Goal: Task Accomplishment & Management: Use online tool/utility

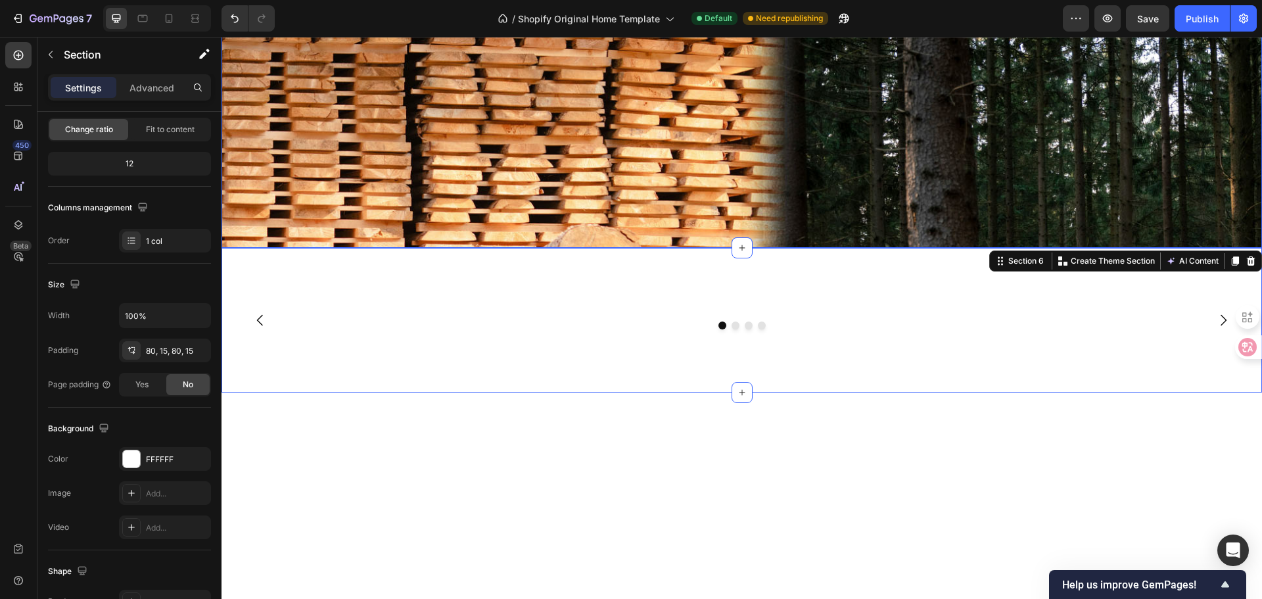
scroll to position [2403, 0]
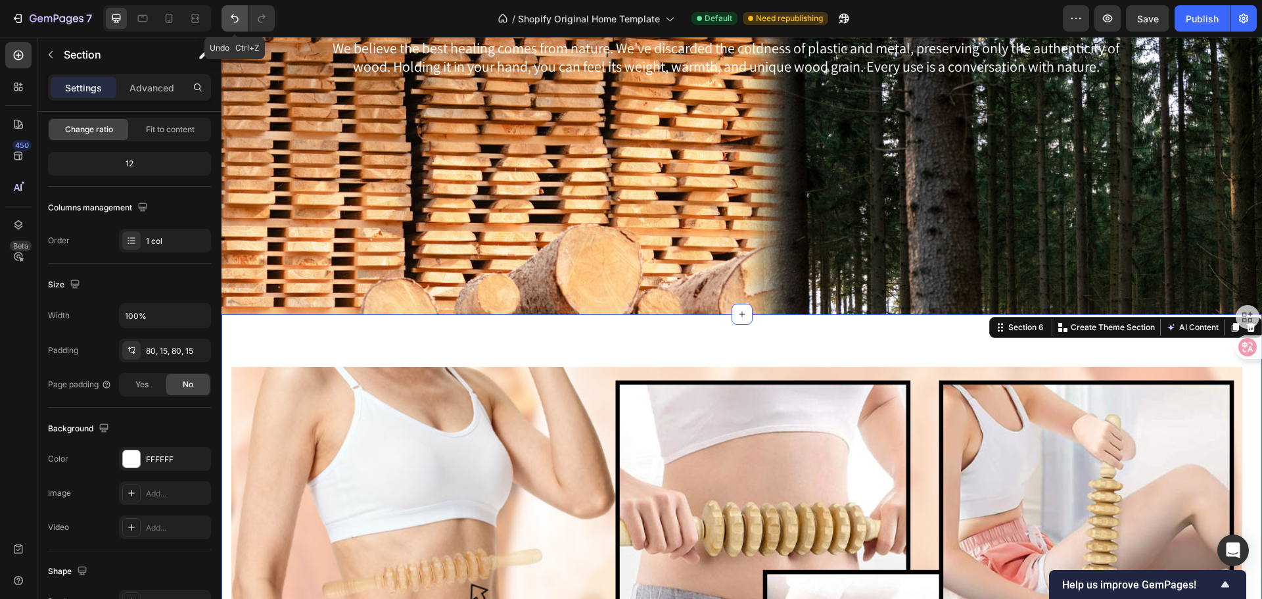
click at [228, 14] on icon "Undo/Redo" at bounding box center [234, 18] width 13 height 13
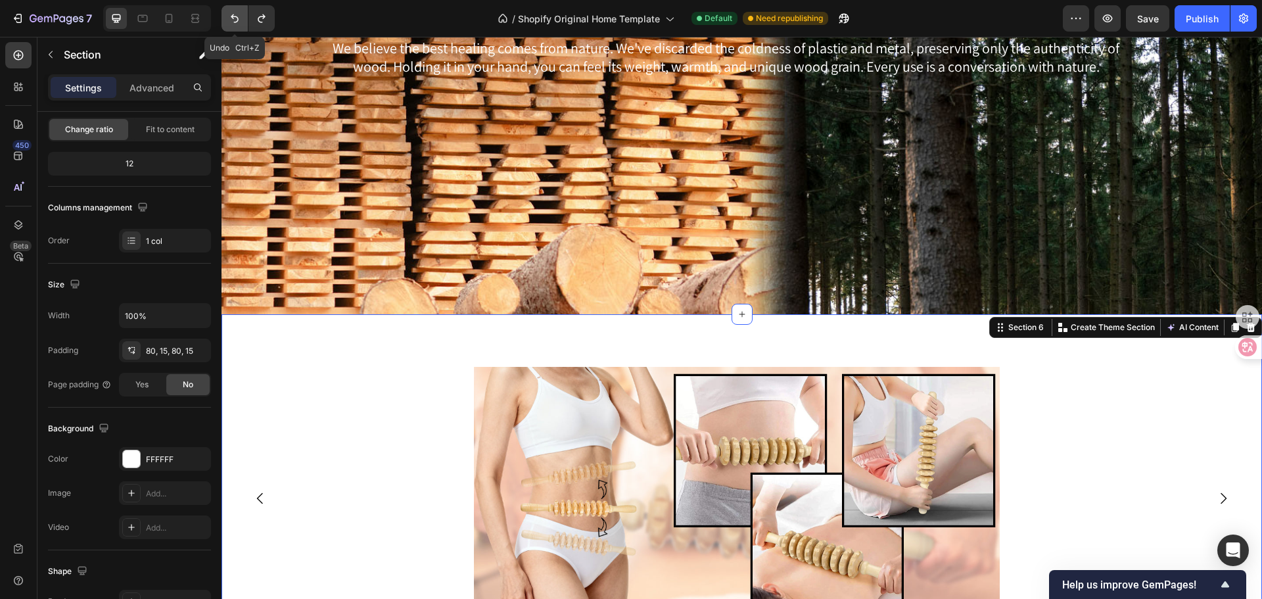
click at [228, 14] on icon "Undo/Redo" at bounding box center [234, 18] width 13 height 13
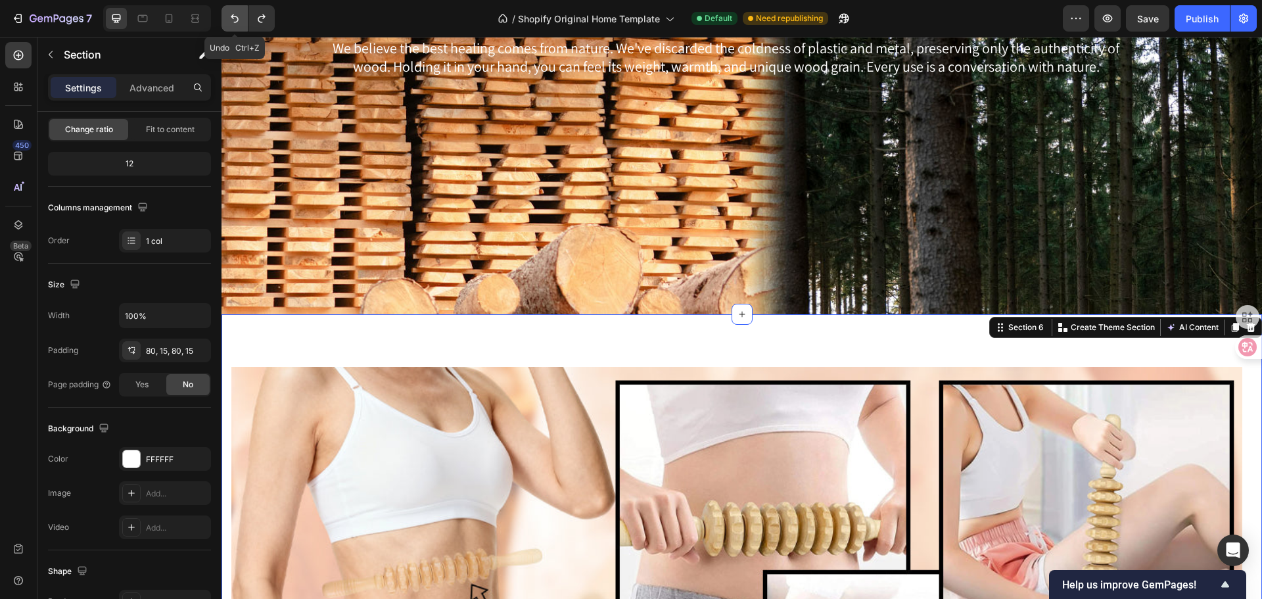
click at [228, 14] on icon "Undo/Redo" at bounding box center [234, 18] width 13 height 13
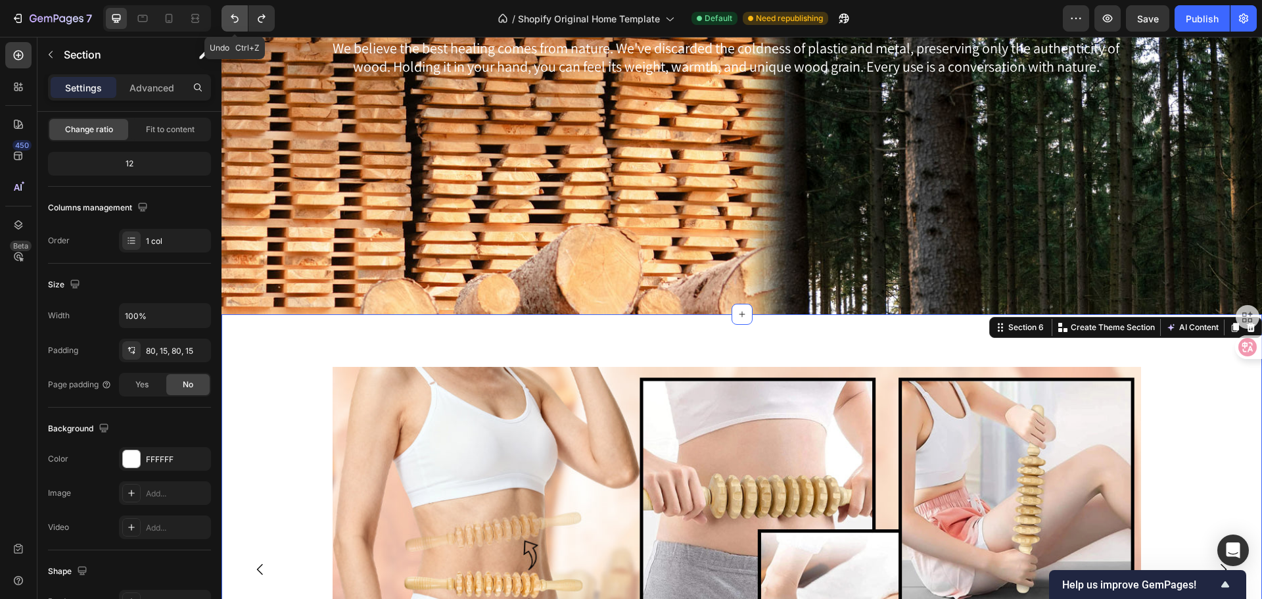
click at [228, 14] on icon "Undo/Redo" at bounding box center [234, 18] width 13 height 13
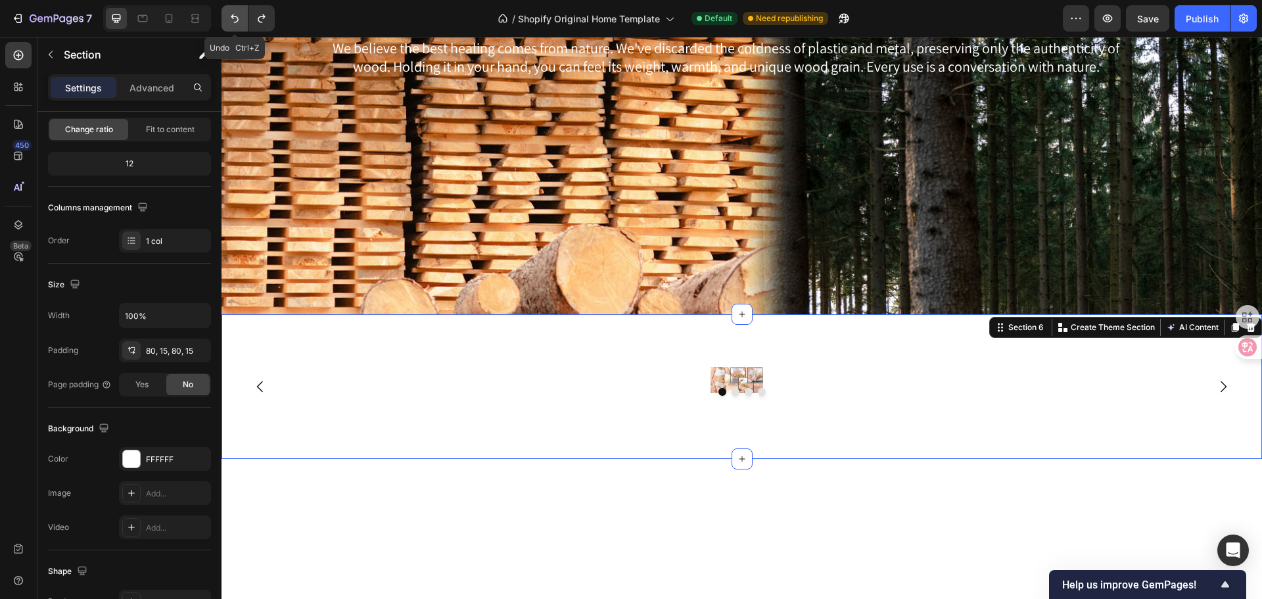
click at [228, 14] on icon "Undo/Redo" at bounding box center [234, 18] width 13 height 13
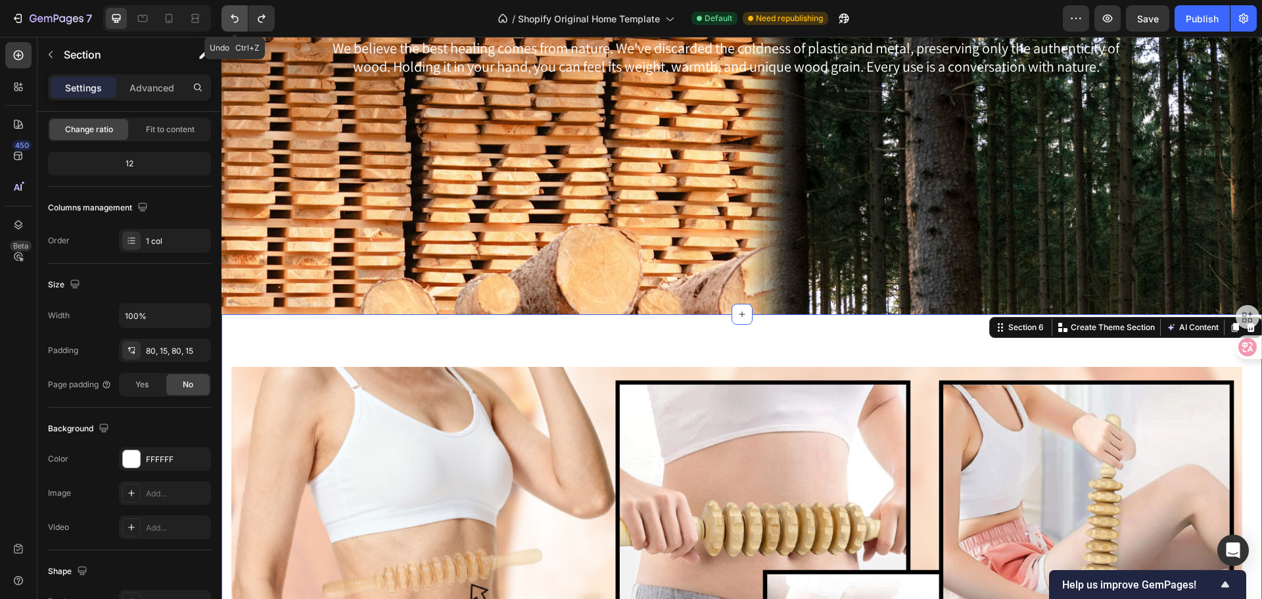
click at [228, 14] on icon "Undo/Redo" at bounding box center [234, 18] width 13 height 13
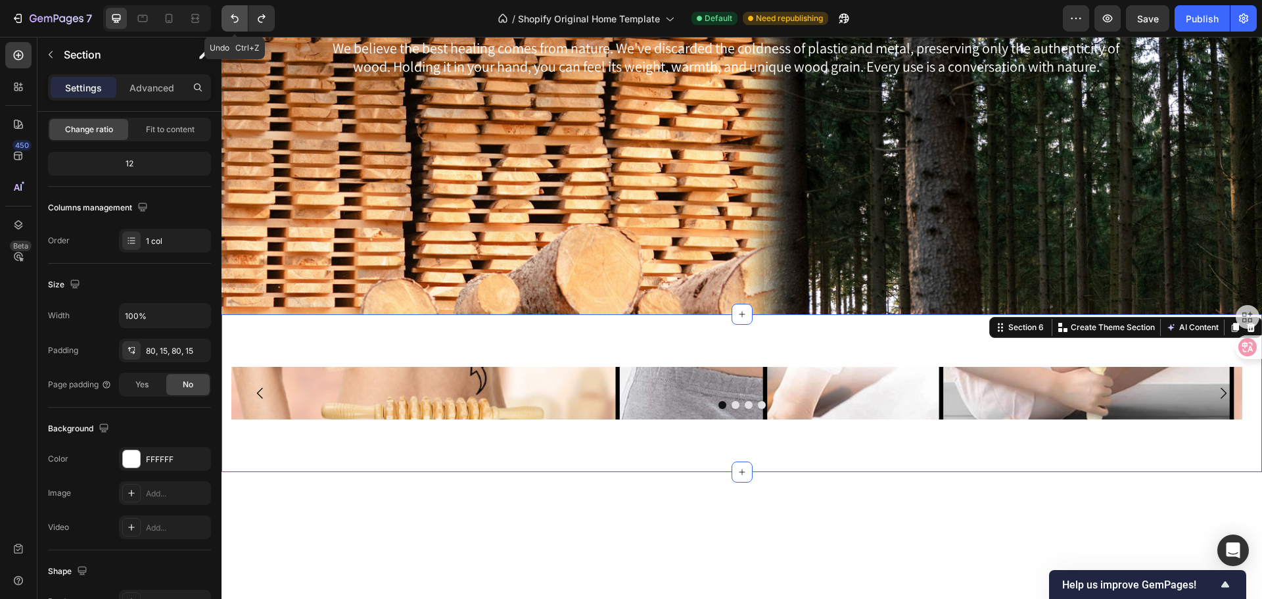
click at [228, 14] on icon "Undo/Redo" at bounding box center [234, 18] width 13 height 13
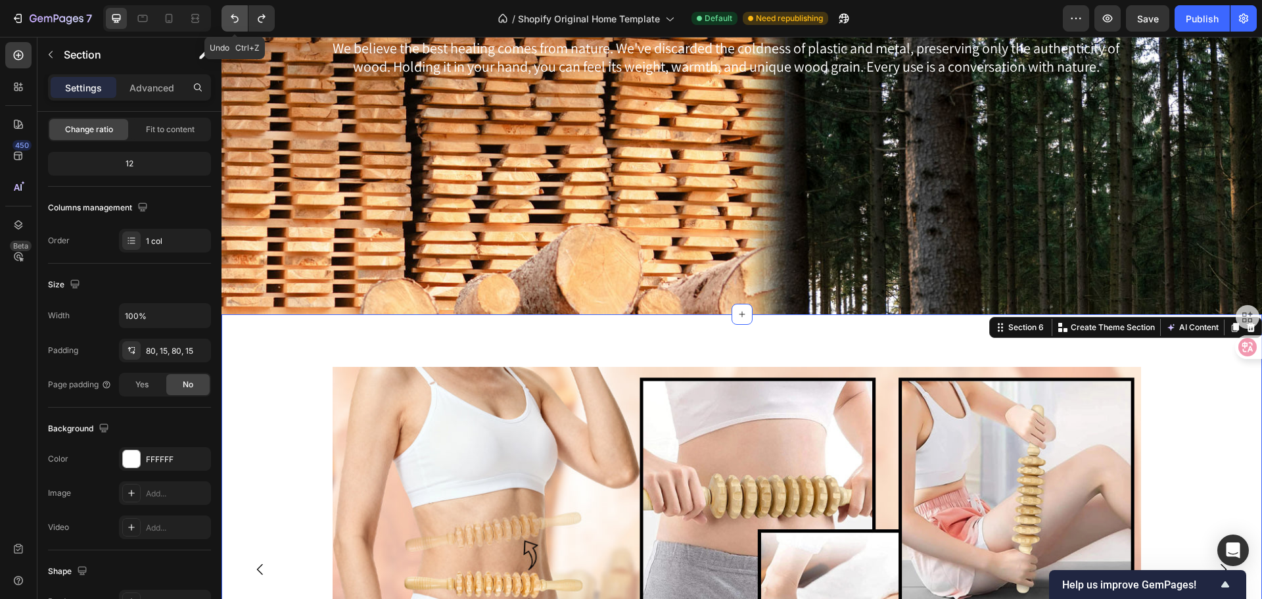
click at [228, 14] on icon "Undo/Redo" at bounding box center [234, 18] width 13 height 13
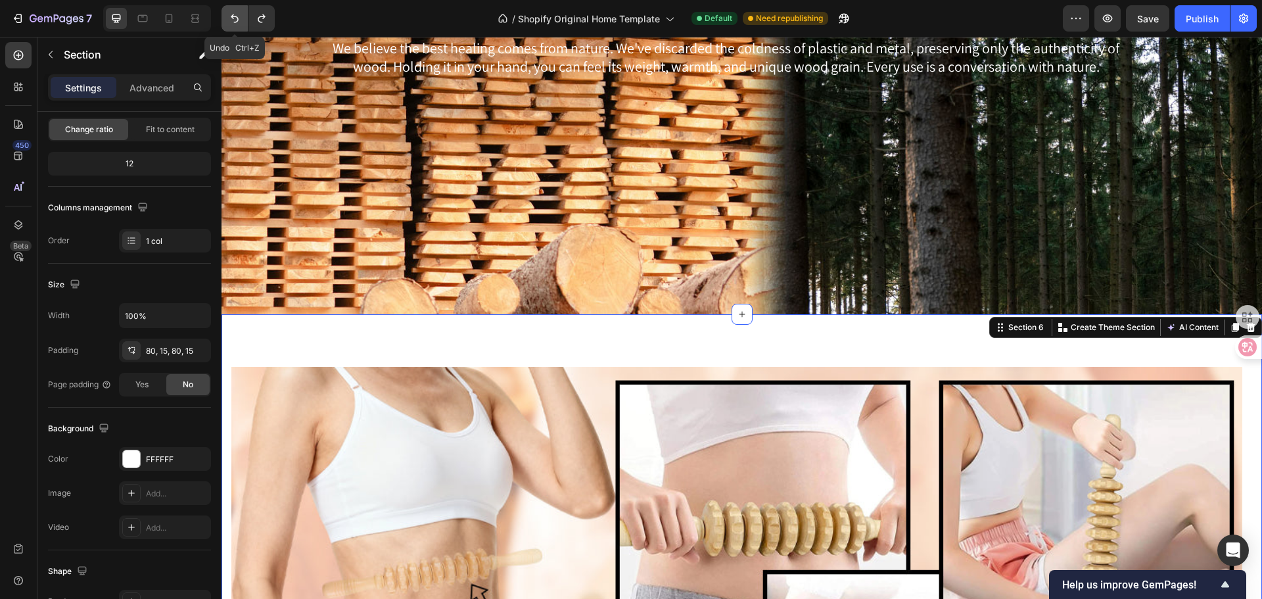
click at [228, 14] on icon "Undo/Redo" at bounding box center [234, 18] width 13 height 13
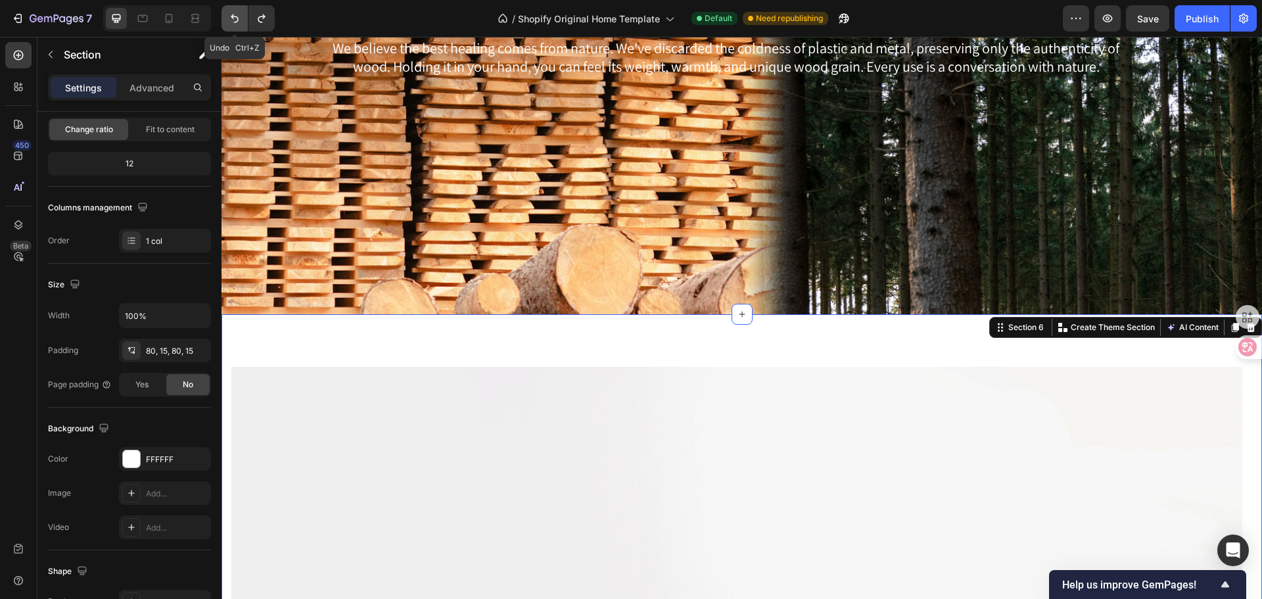
click at [228, 14] on icon "Undo/Redo" at bounding box center [234, 18] width 13 height 13
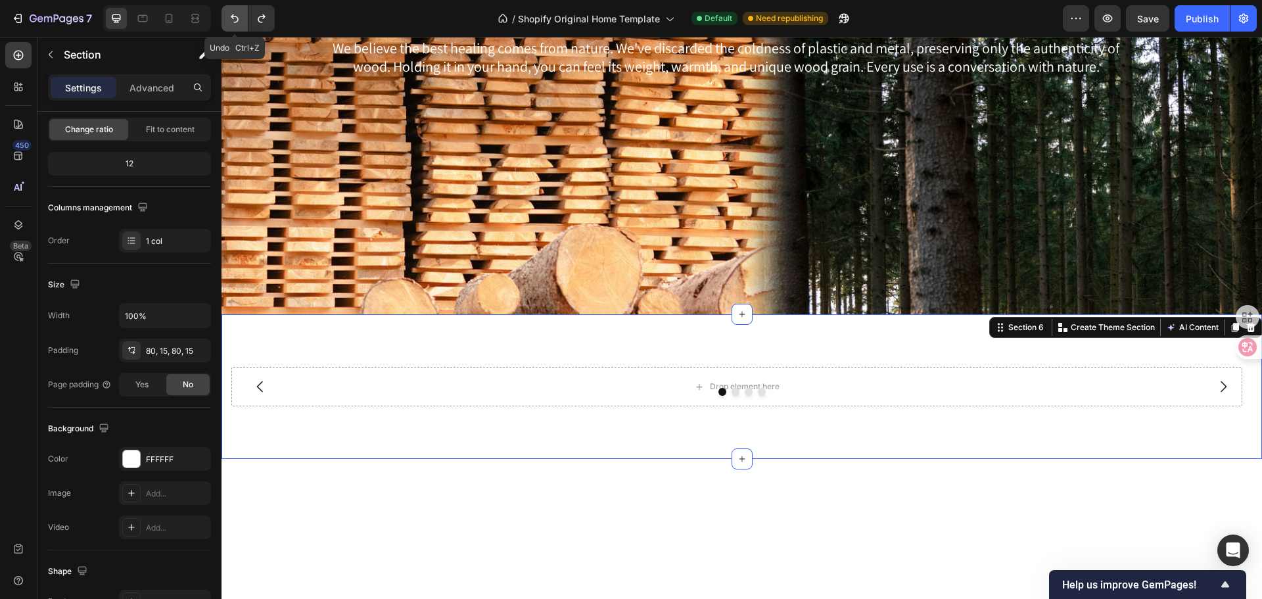
click at [228, 14] on icon "Undo/Redo" at bounding box center [234, 18] width 13 height 13
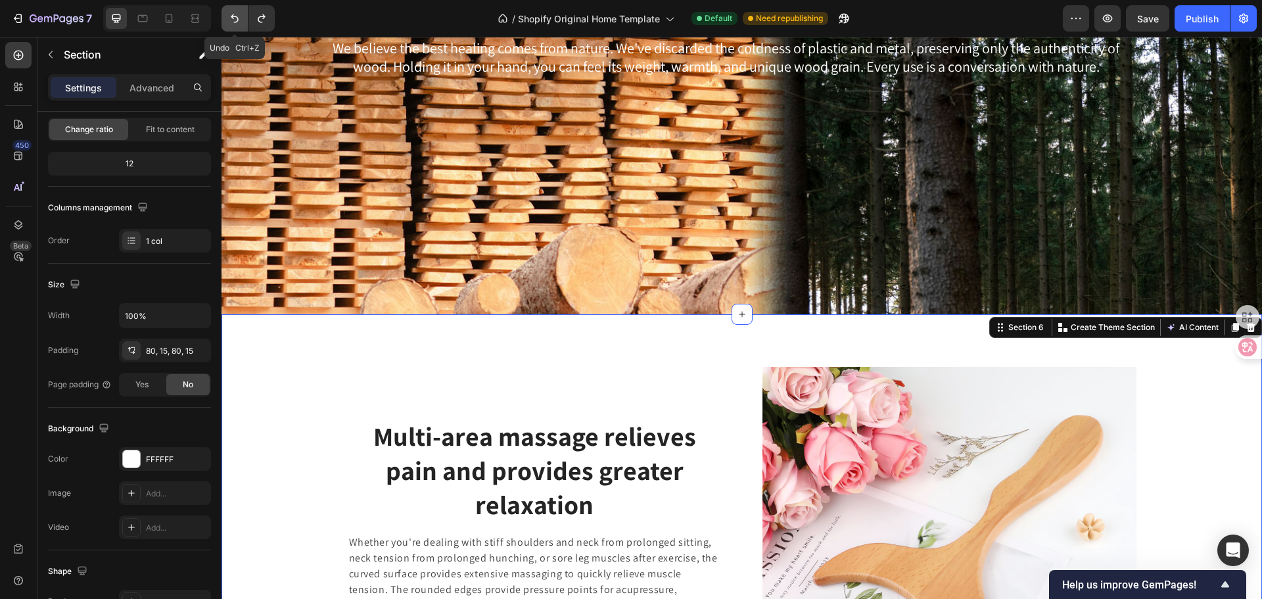
click at [228, 14] on icon "Undo/Redo" at bounding box center [234, 18] width 13 height 13
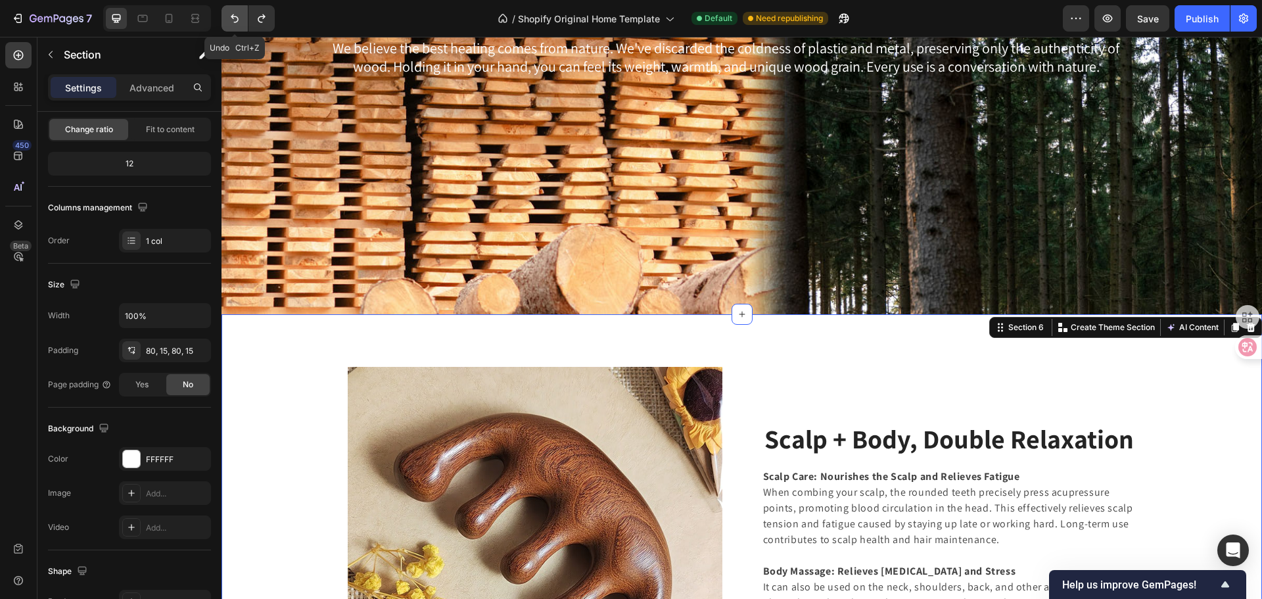
click at [228, 14] on icon "Undo/Redo" at bounding box center [234, 18] width 13 height 13
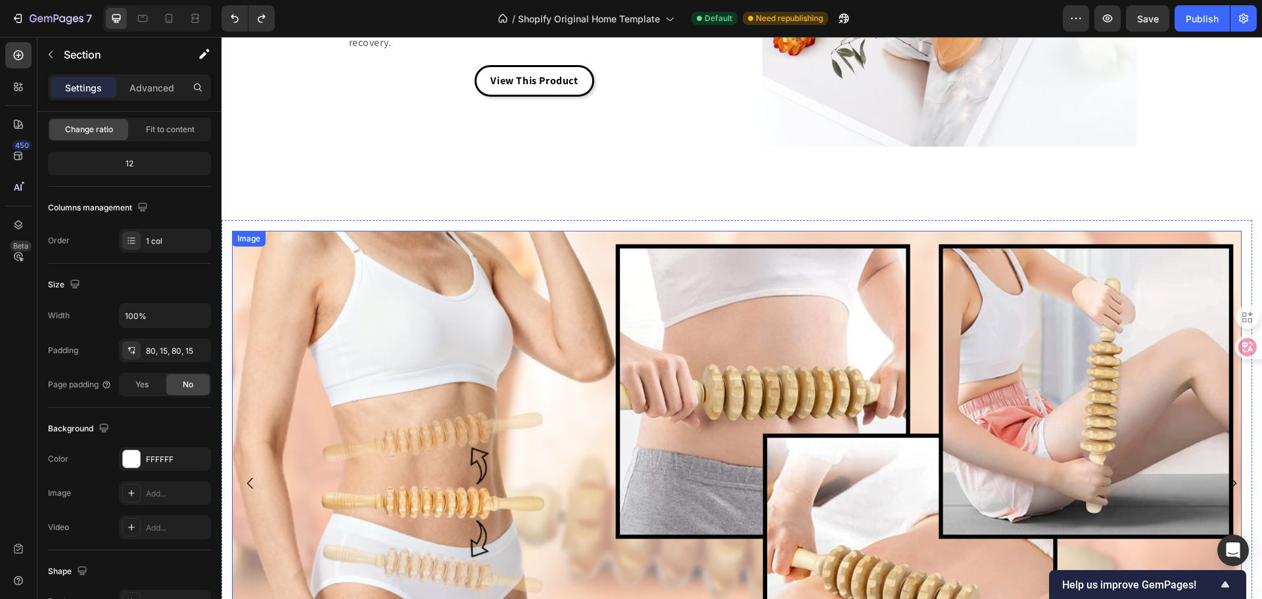
scroll to position [3389, 0]
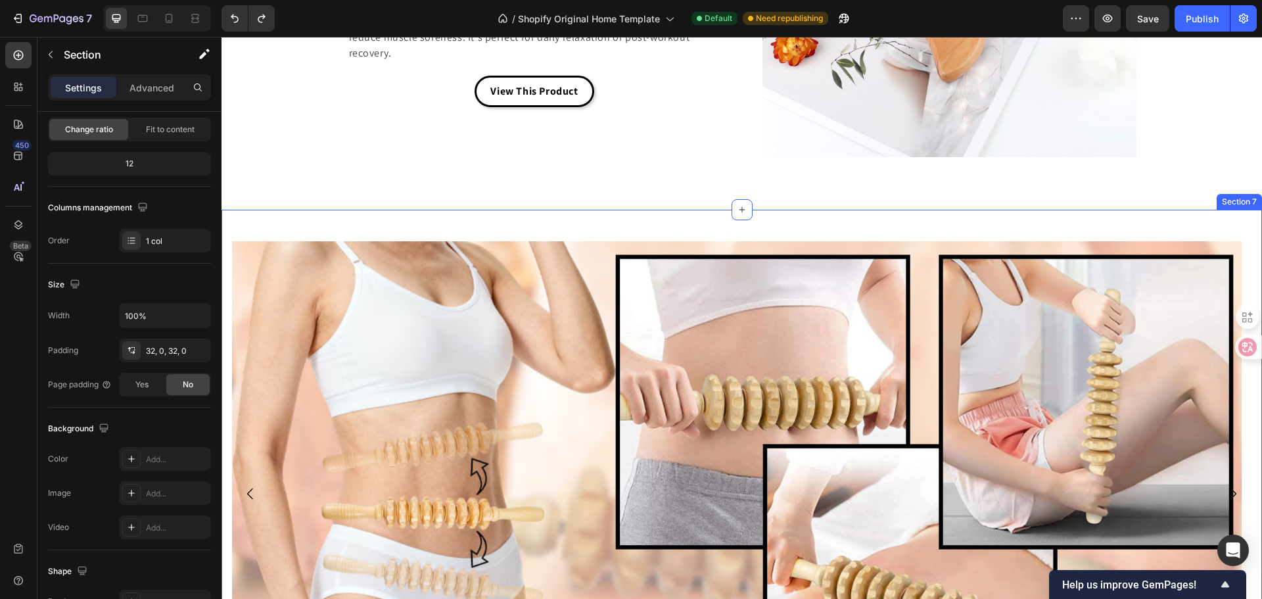
click at [423, 221] on div "Image Row Drop element here Drop element here Drop element here Carousel Sectio…" at bounding box center [741, 499] width 1040 height 578
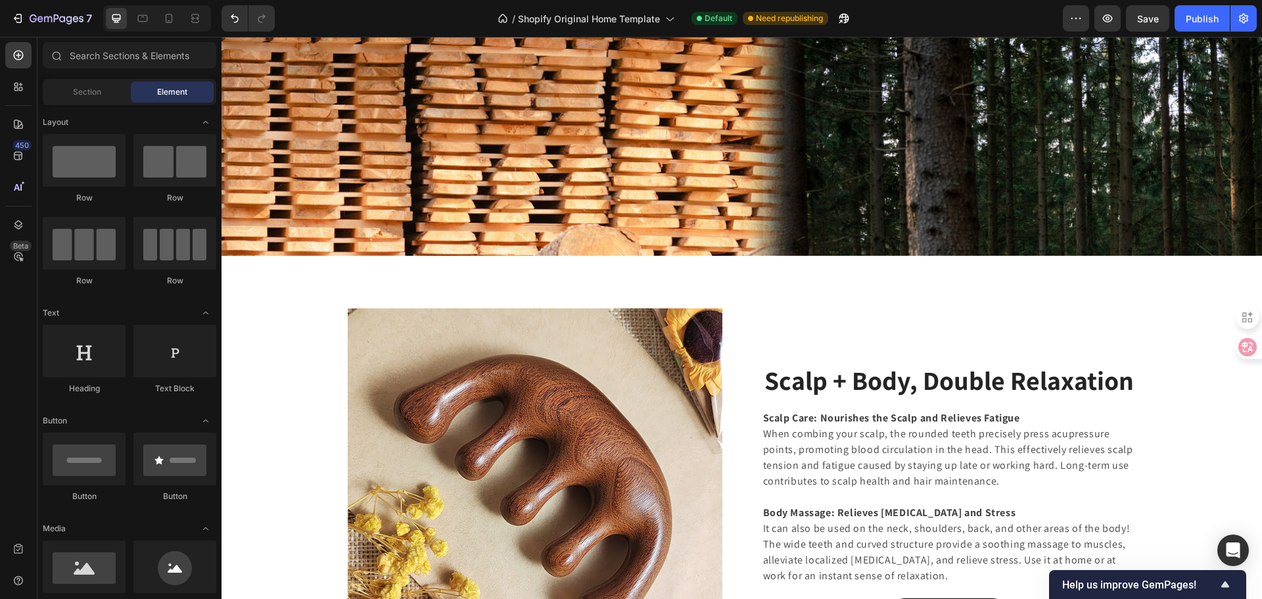
scroll to position [2666, 0]
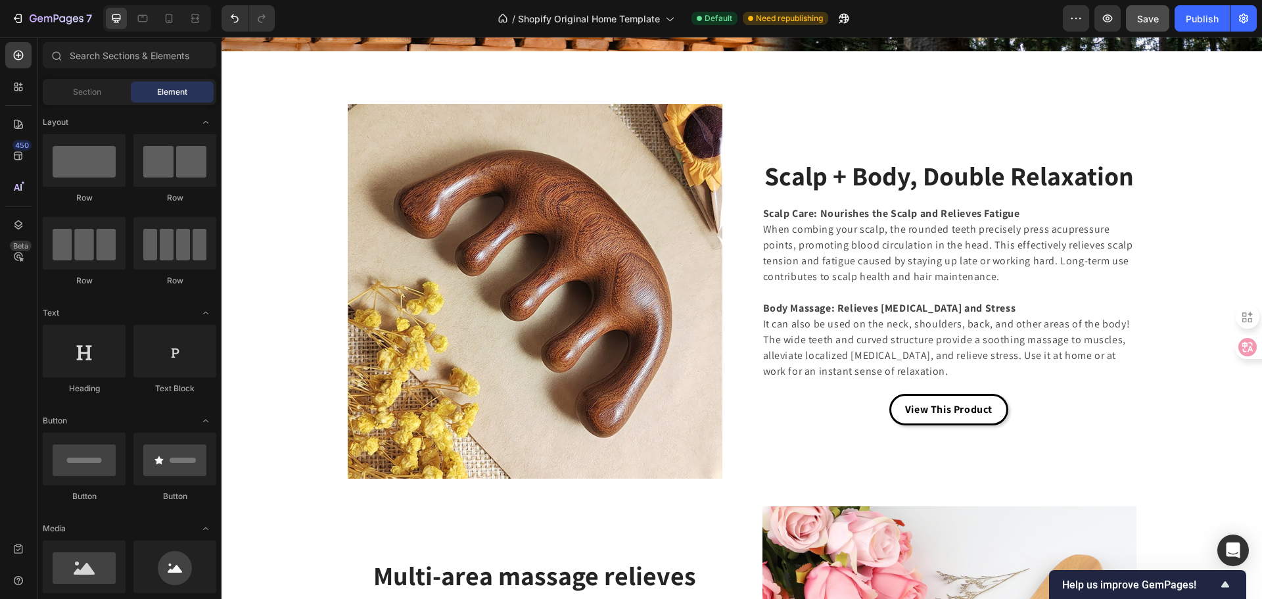
drag, startPoint x: 1147, startPoint y: 3, endPoint x: 1146, endPoint y: 19, distance: 16.4
click at [1149, 3] on div "7 / Shopify Original Home Template Default Need republishing Preview Save Publi…" at bounding box center [631, 18] width 1262 height 37
click at [1145, 19] on span "Save" at bounding box center [1148, 18] width 22 height 11
click at [1203, 9] on button "Publish" at bounding box center [1201, 18] width 55 height 26
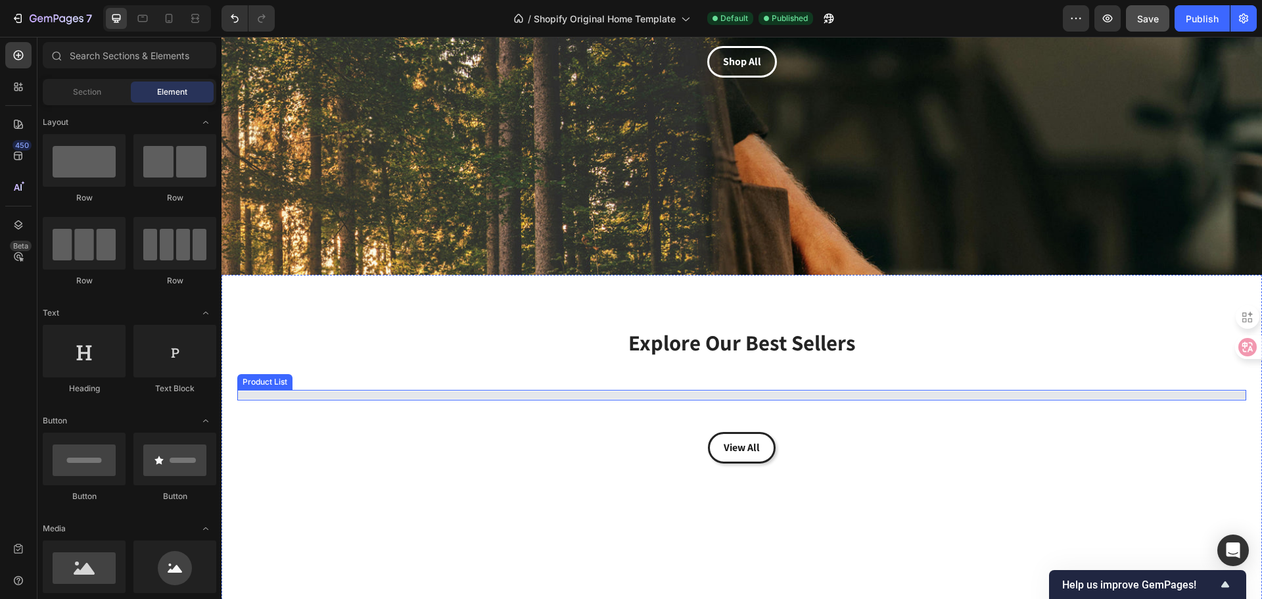
scroll to position [366, 0]
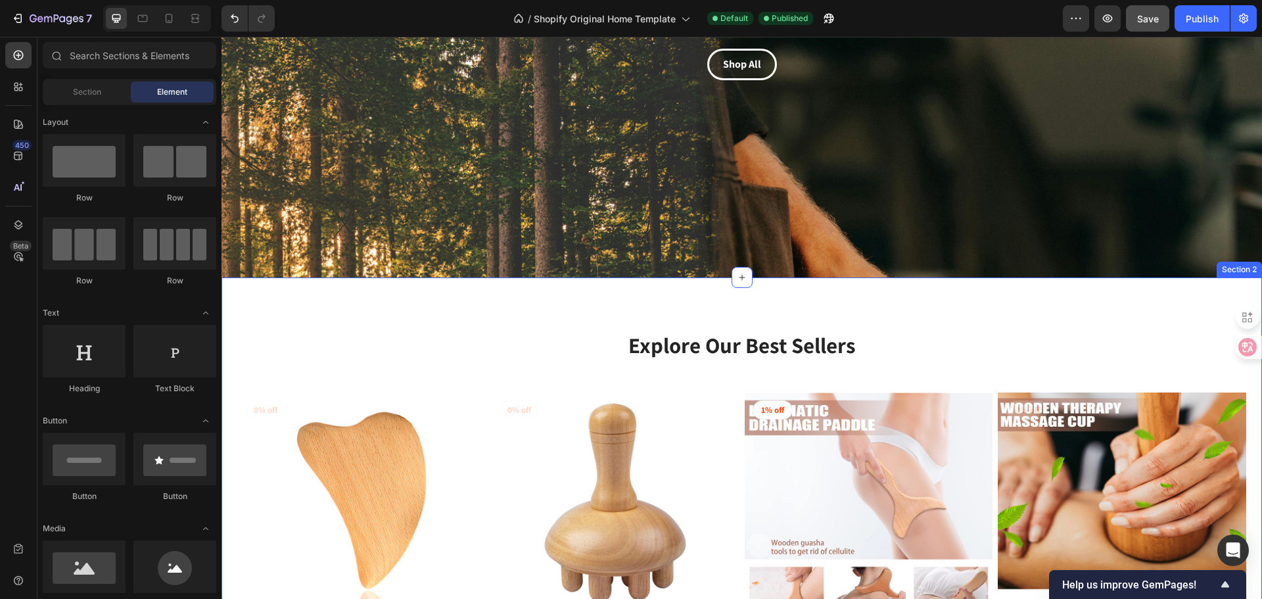
click at [253, 331] on div "Explore Our Best Sellers Heading Row (P) Images 0% off Product Badge Row Wooden…" at bounding box center [741, 544] width 1009 height 429
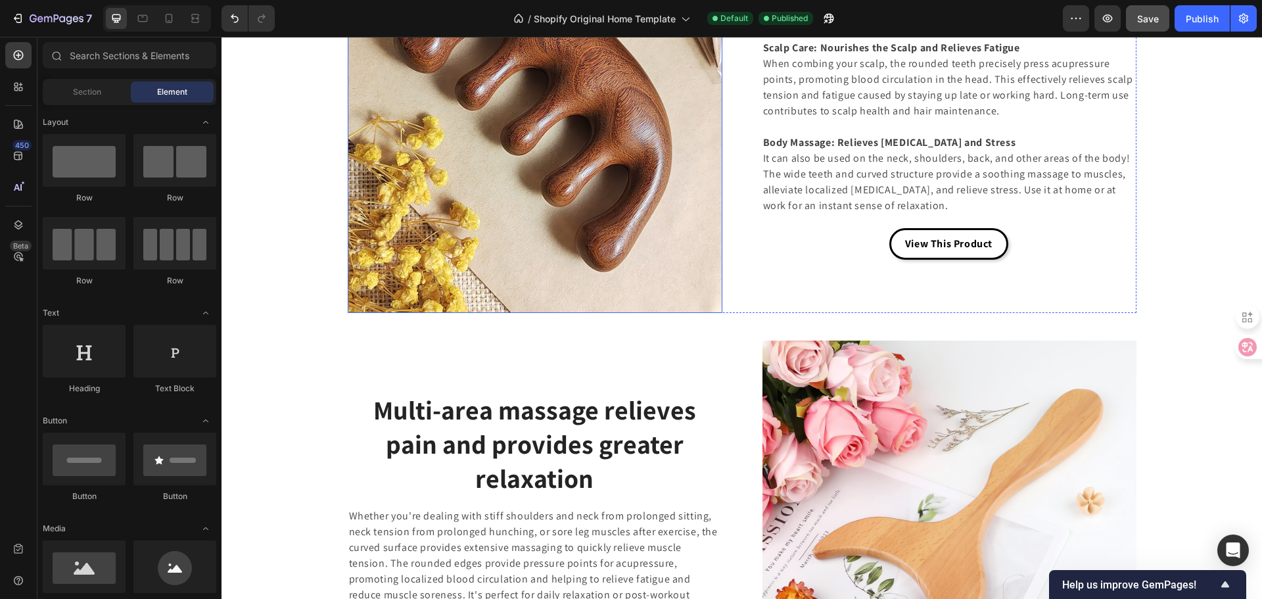
scroll to position [2503, 0]
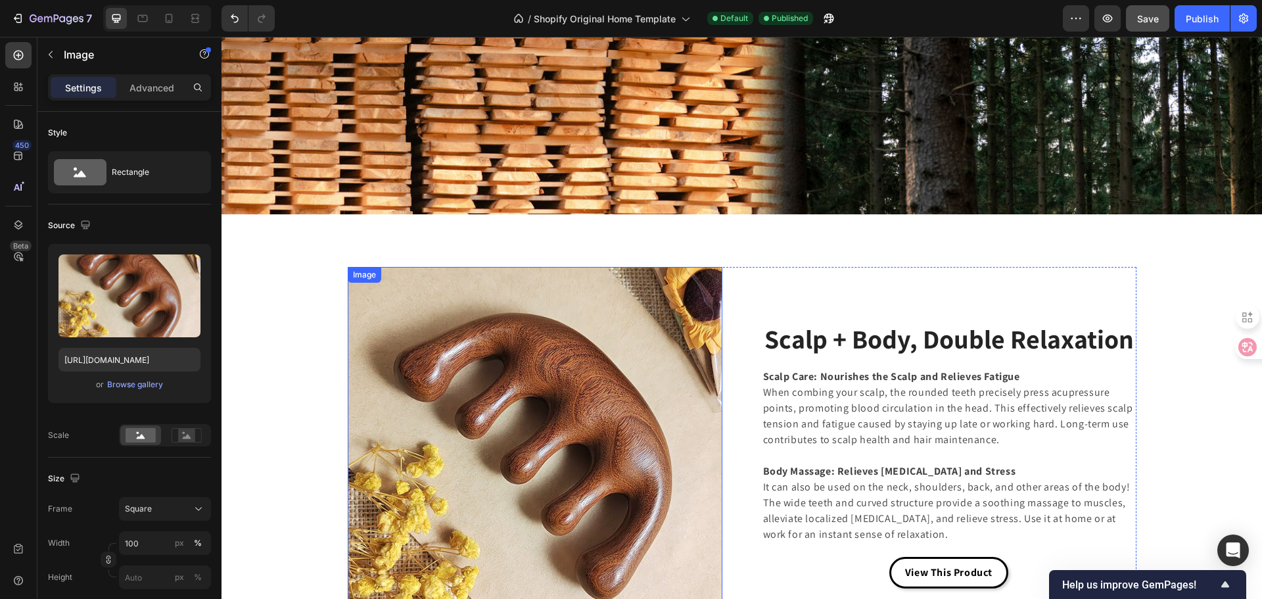
click at [674, 413] on img at bounding box center [535, 454] width 375 height 375
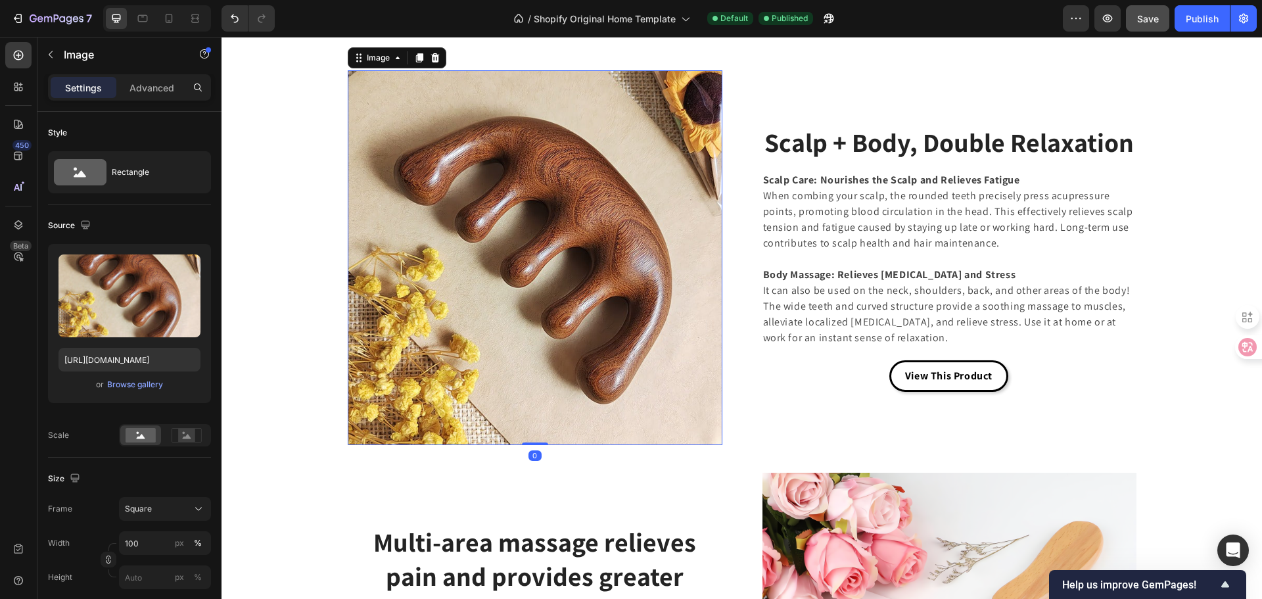
scroll to position [2700, 0]
click at [804, 420] on div "Scalp + Body, Double Relaxation Heading Scalp Care: Nourishes the Scalp and Rel…" at bounding box center [949, 257] width 375 height 375
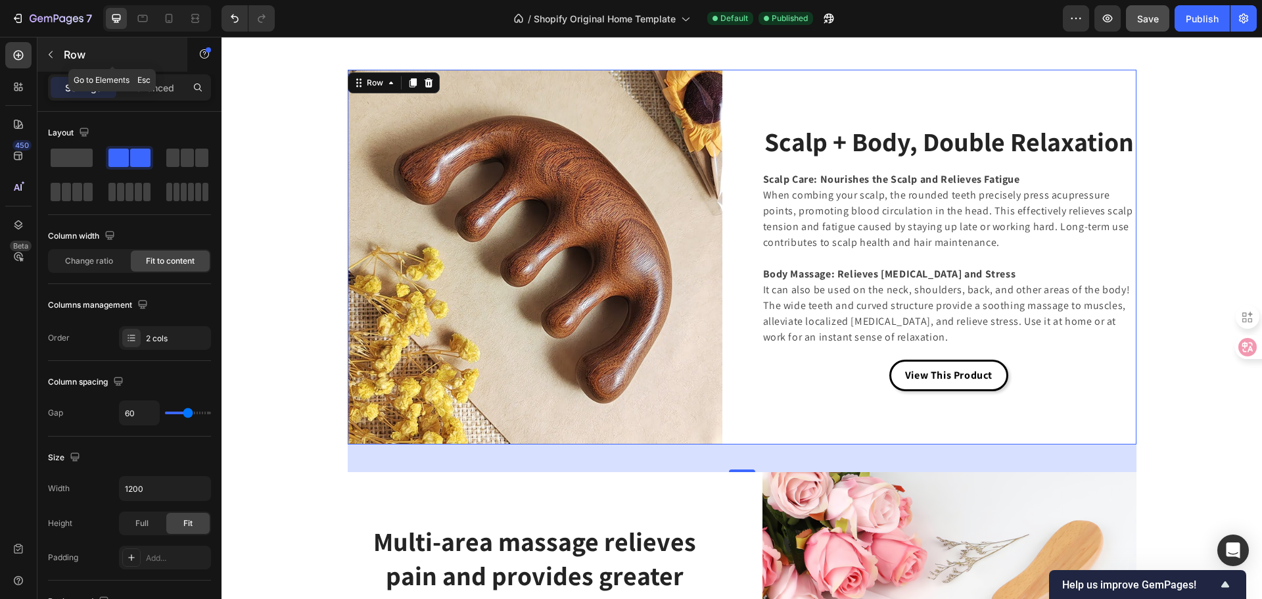
click at [51, 51] on icon "button" at bounding box center [50, 54] width 11 height 11
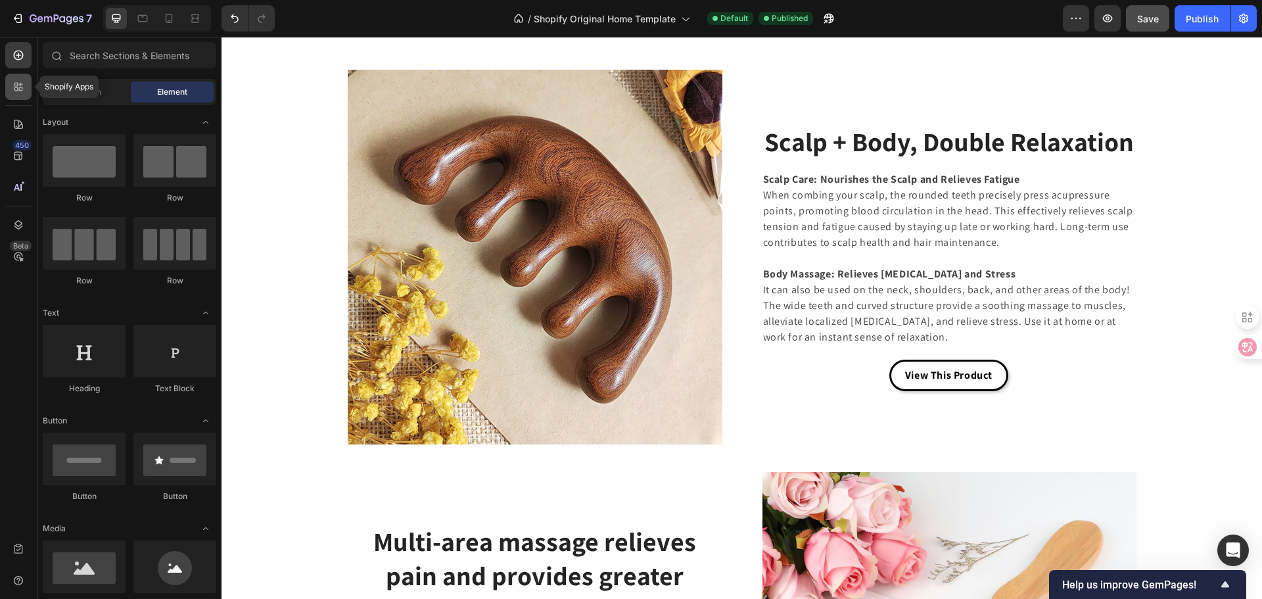
click at [24, 85] on icon at bounding box center [18, 86] width 13 height 13
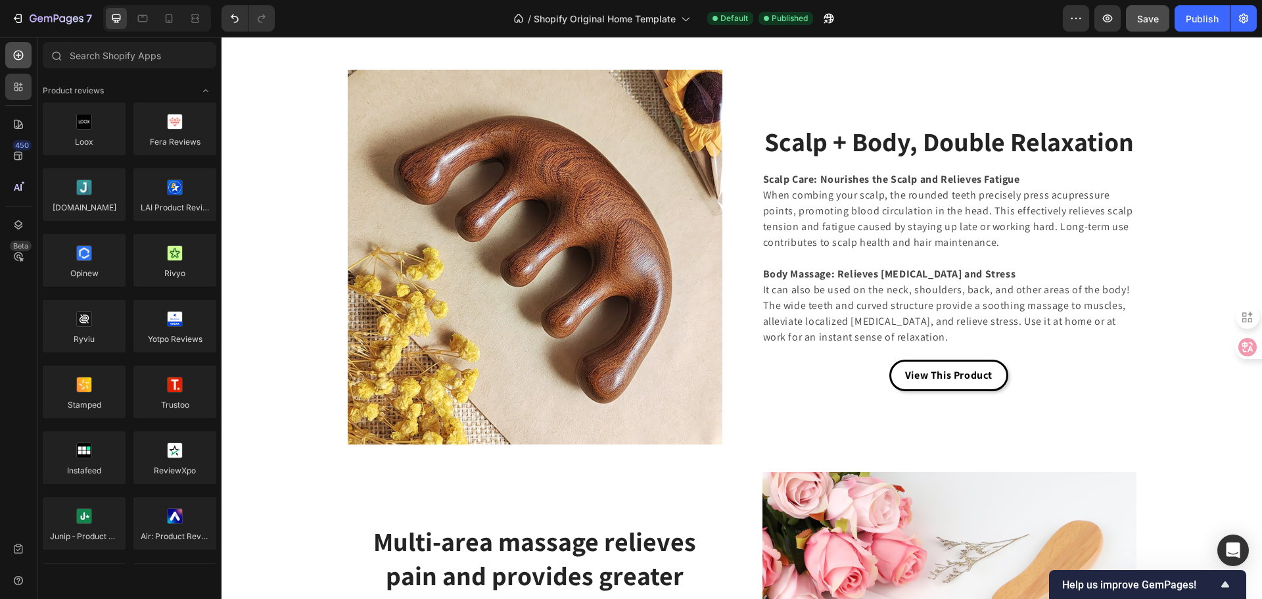
click at [22, 57] on icon at bounding box center [19, 56] width 10 height 10
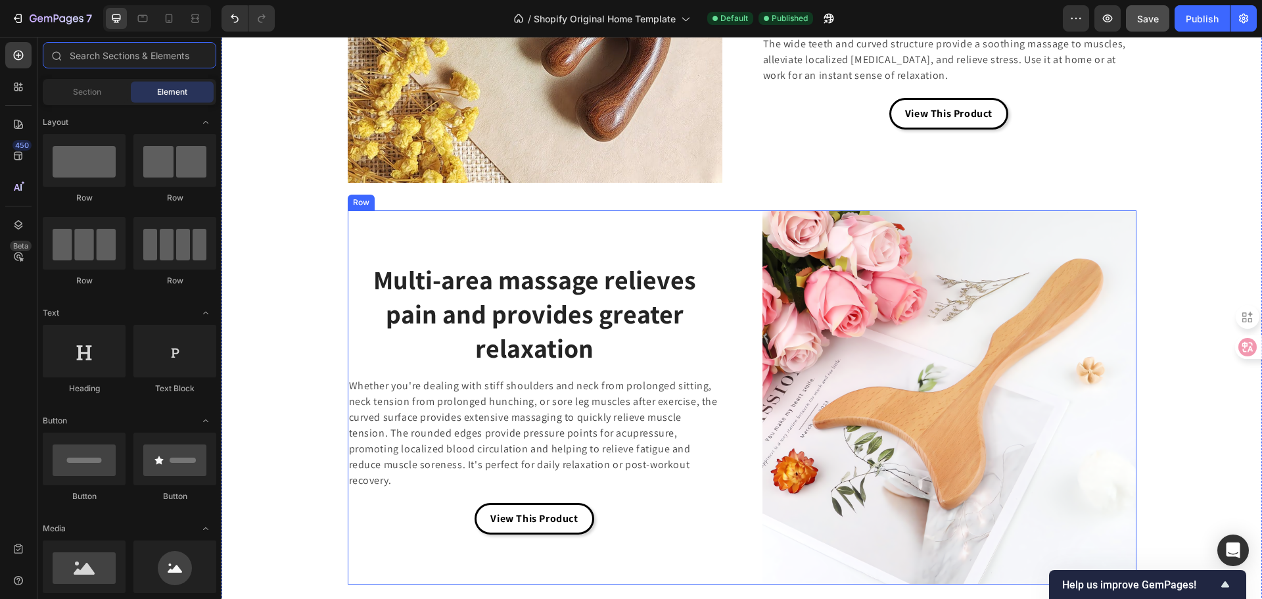
scroll to position [3160, 0]
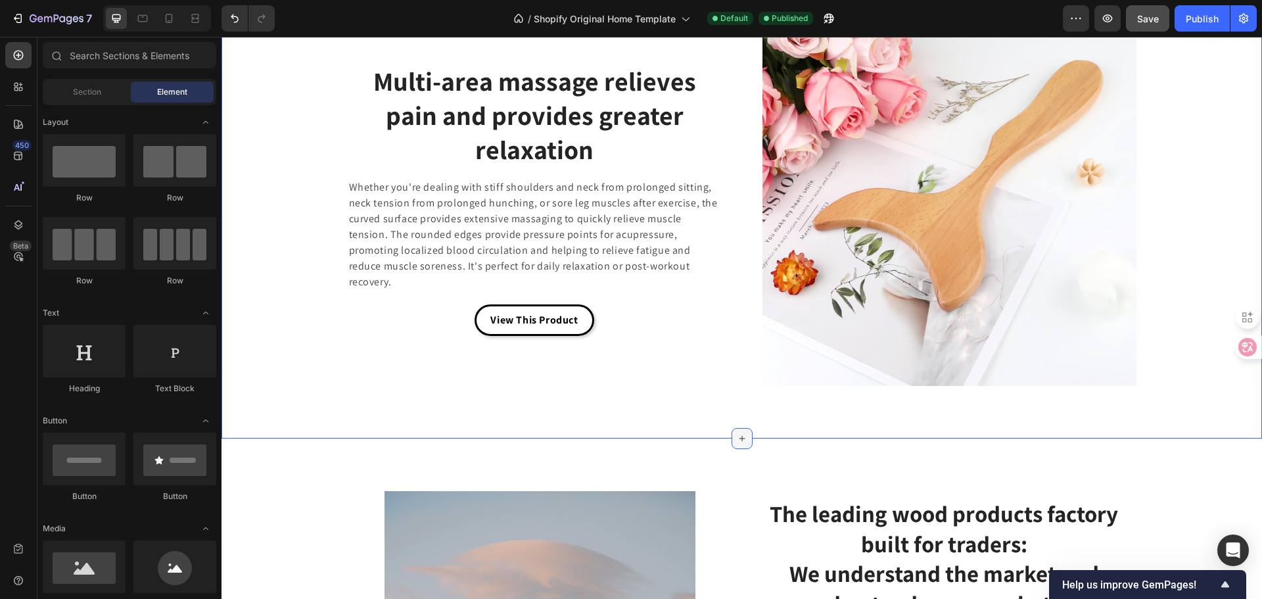
click at [740, 443] on icon at bounding box center [742, 438] width 11 height 11
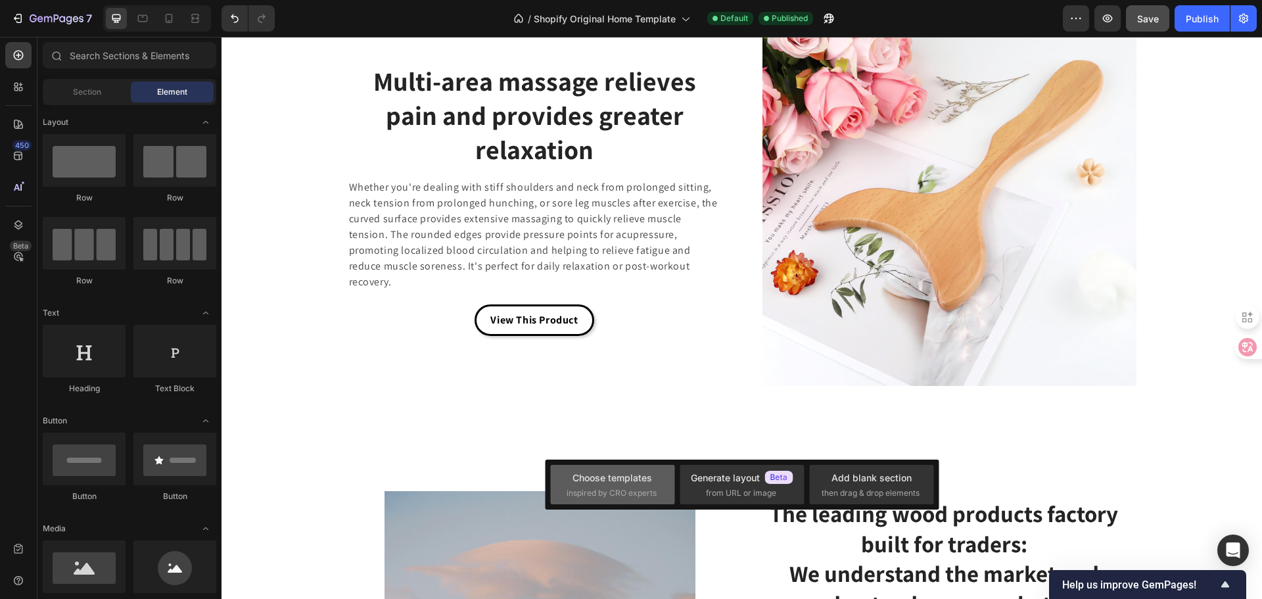
click at [595, 469] on div "Choose templates inspired by CRO experts" at bounding box center [612, 484] width 124 height 39
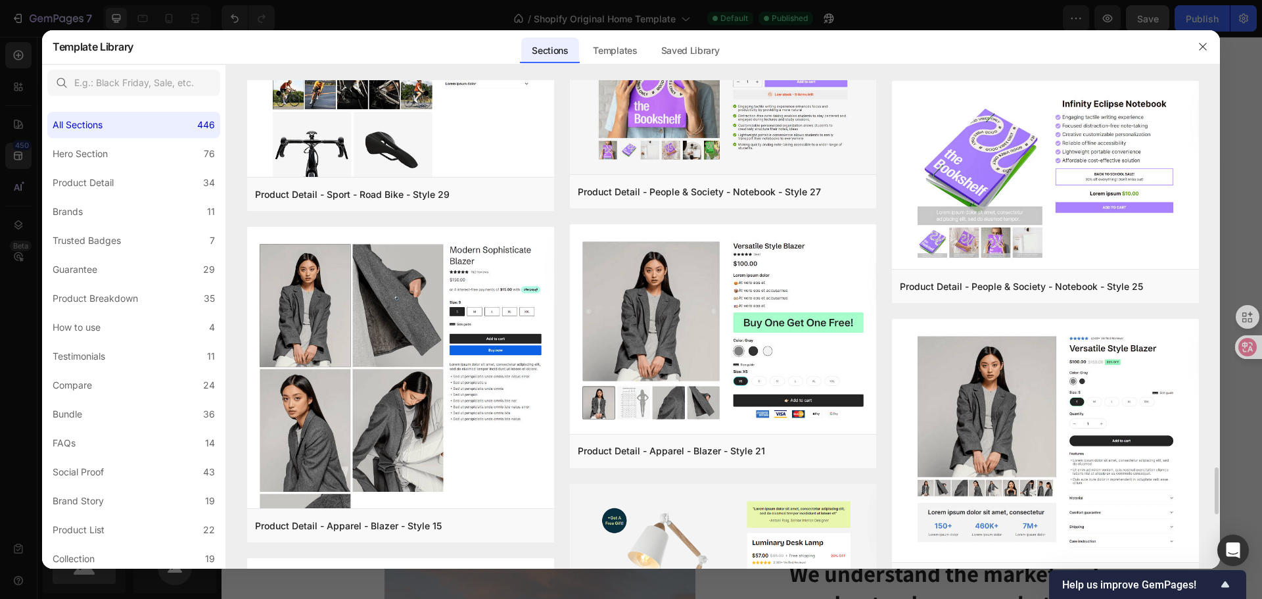
scroll to position [4449, 0]
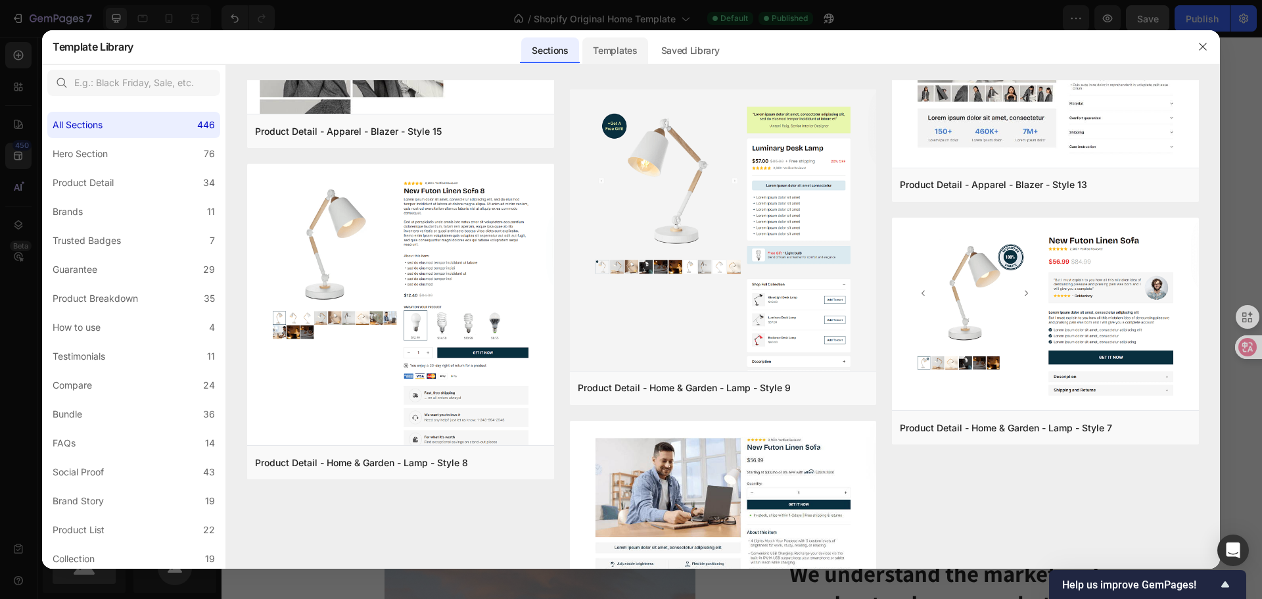
click at [642, 61] on div "Templates" at bounding box center [614, 50] width 65 height 26
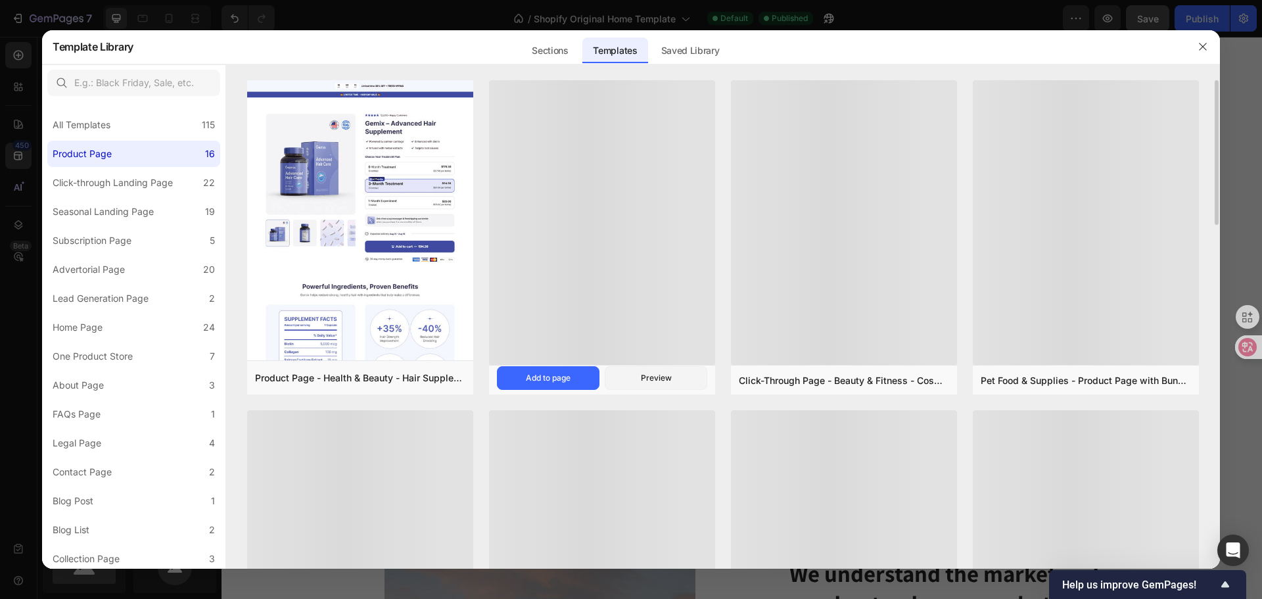
scroll to position [3599, 0]
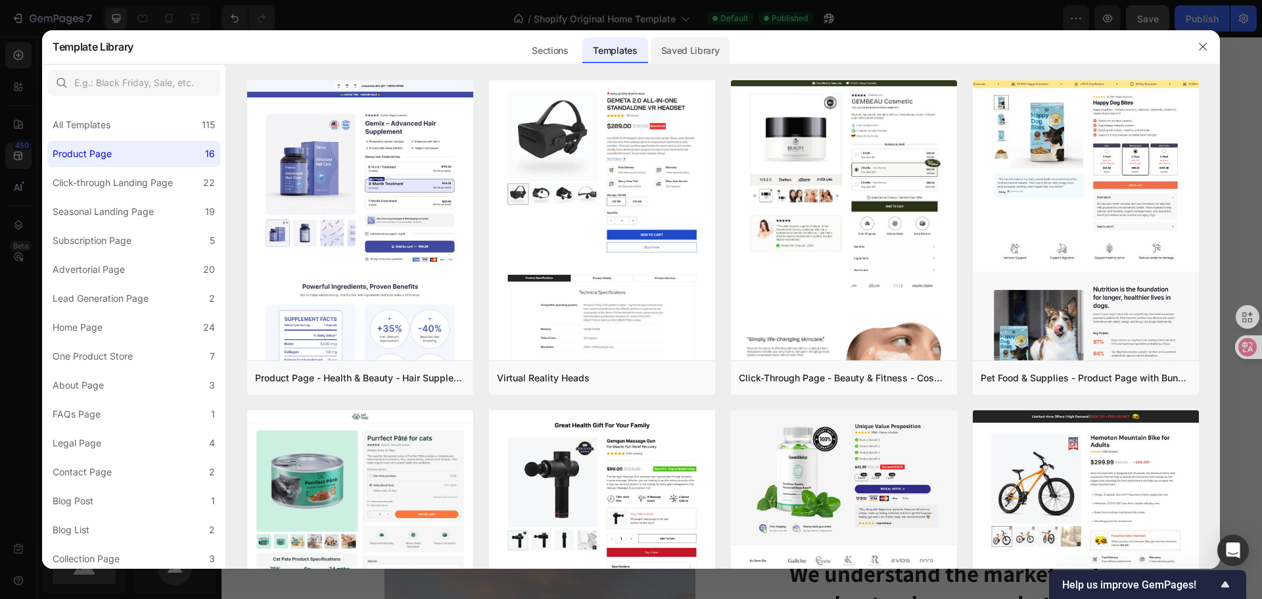
click at [701, 43] on div "Saved Library" at bounding box center [691, 50] width 80 height 26
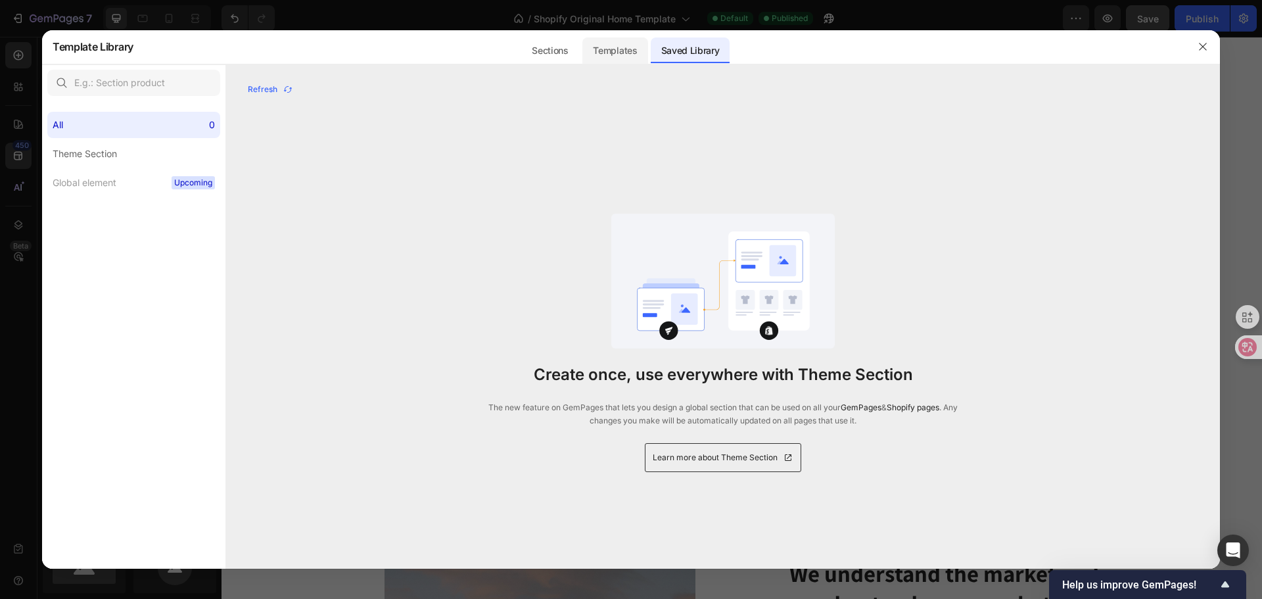
click at [618, 51] on div "Templates" at bounding box center [614, 50] width 65 height 26
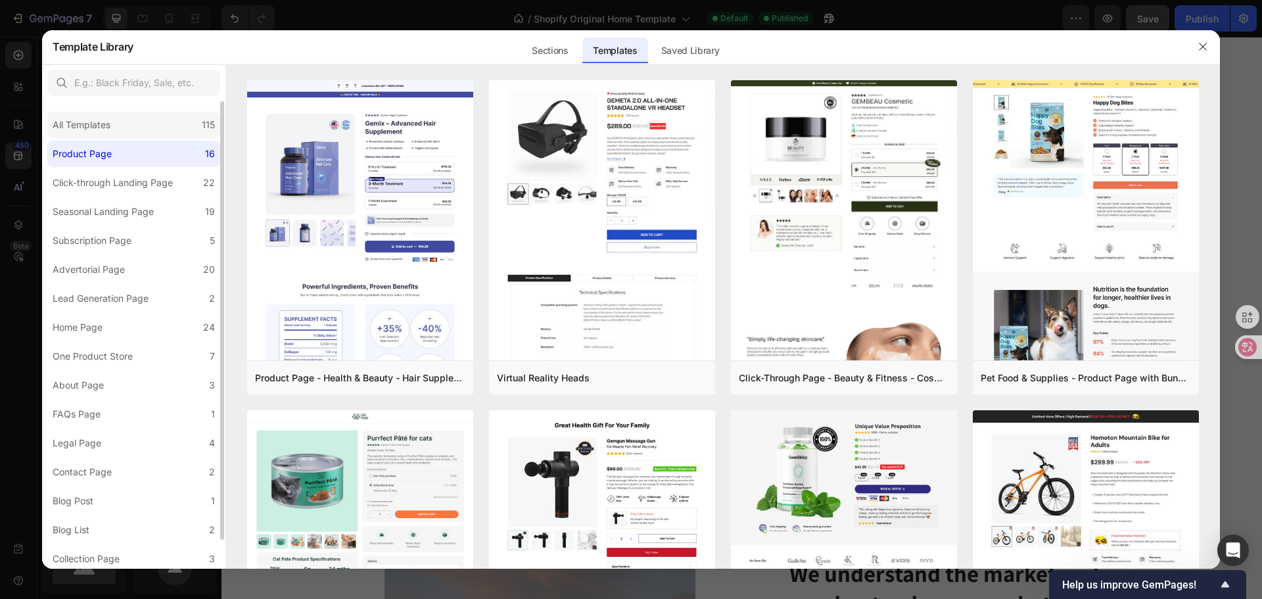
click at [146, 116] on div "All Templates 115" at bounding box center [133, 125] width 173 height 26
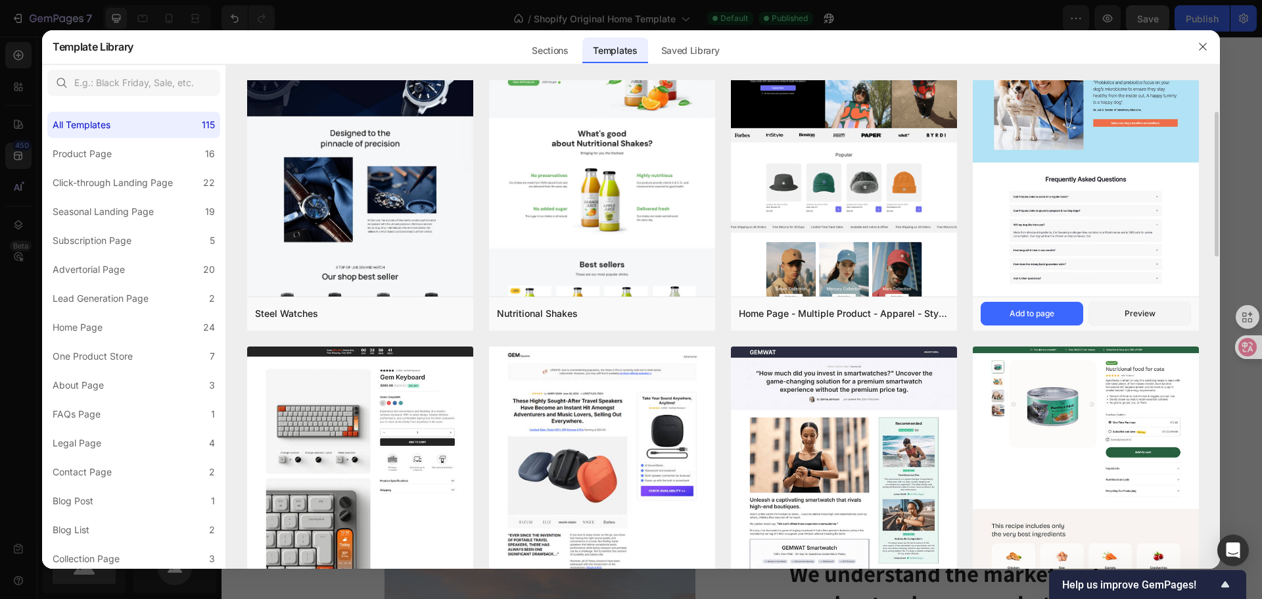
scroll to position [263, 0]
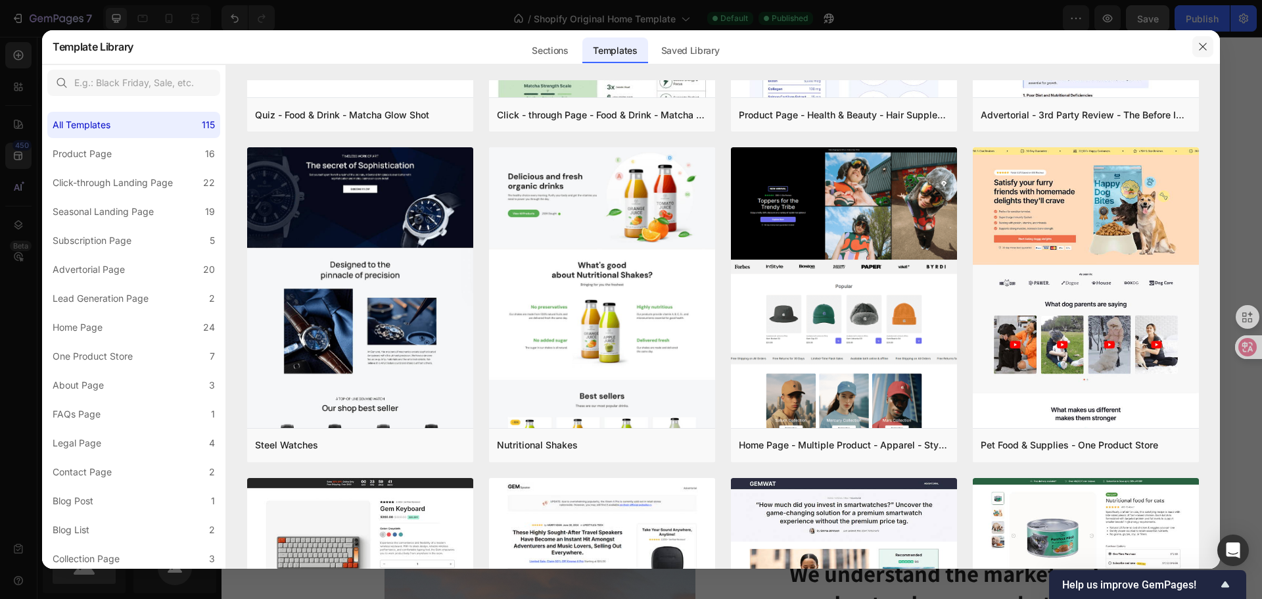
click at [1203, 44] on icon "button" at bounding box center [1202, 46] width 11 height 11
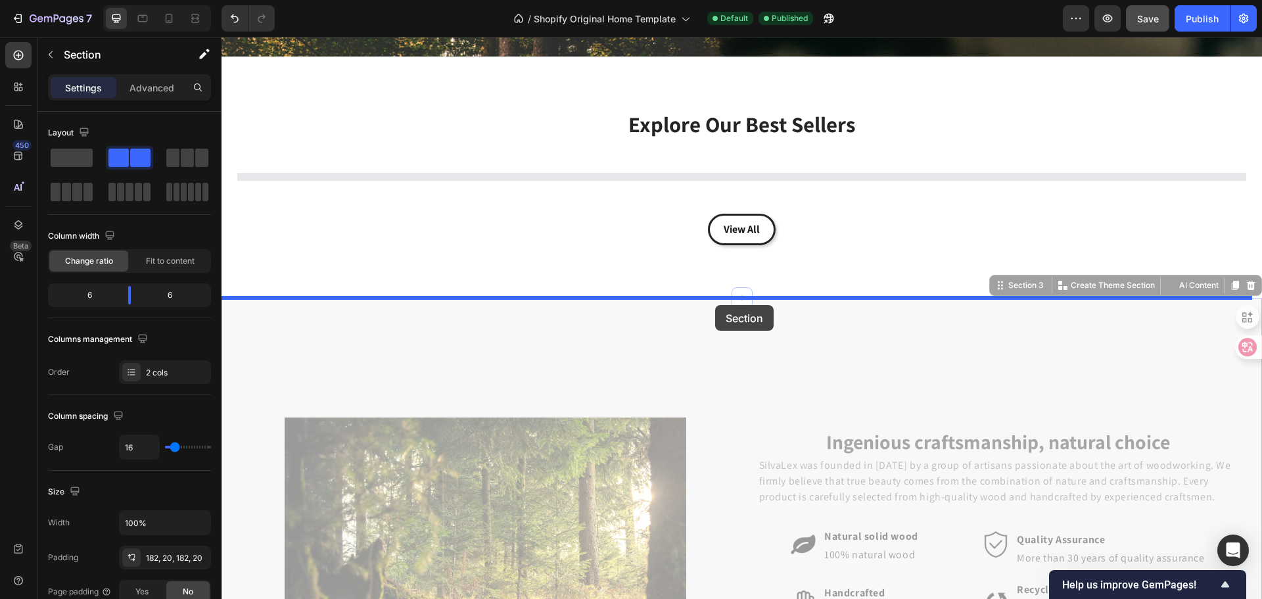
scroll to position [334, 0]
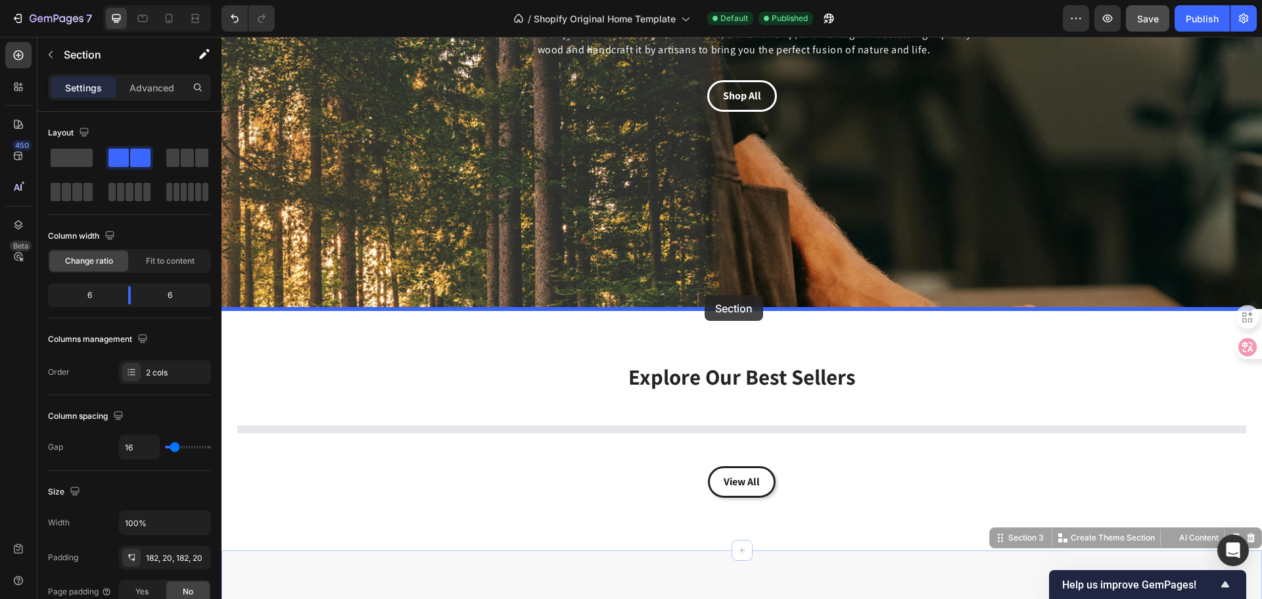
drag, startPoint x: 731, startPoint y: 262, endPoint x: 704, endPoint y: 295, distance: 42.6
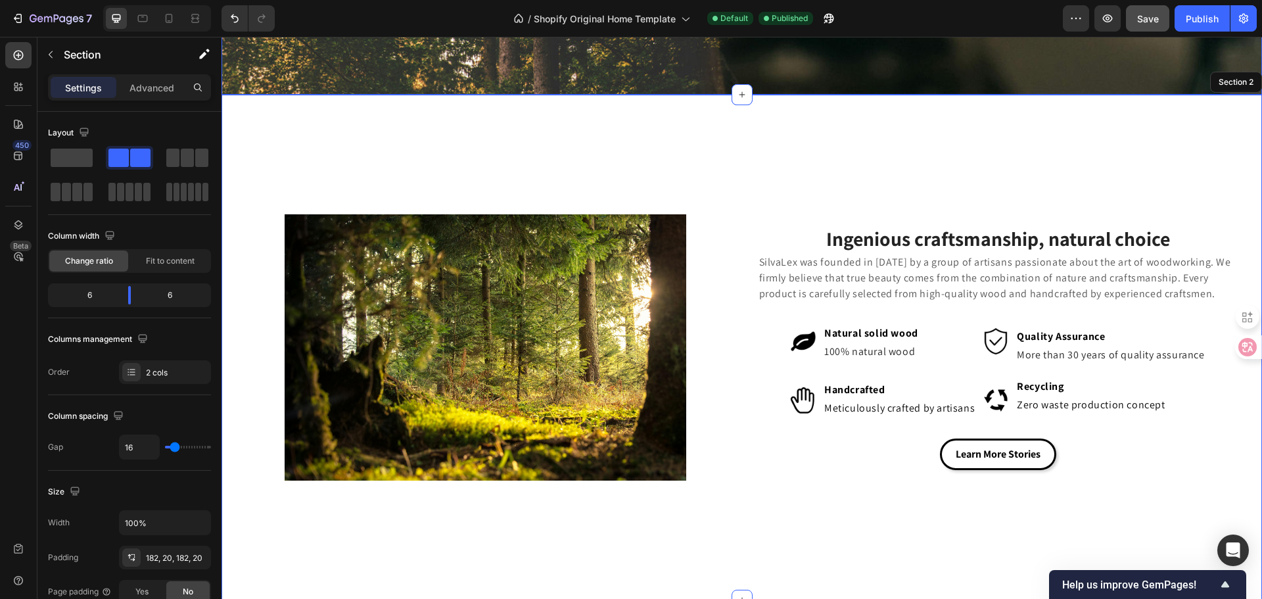
scroll to position [663, 0]
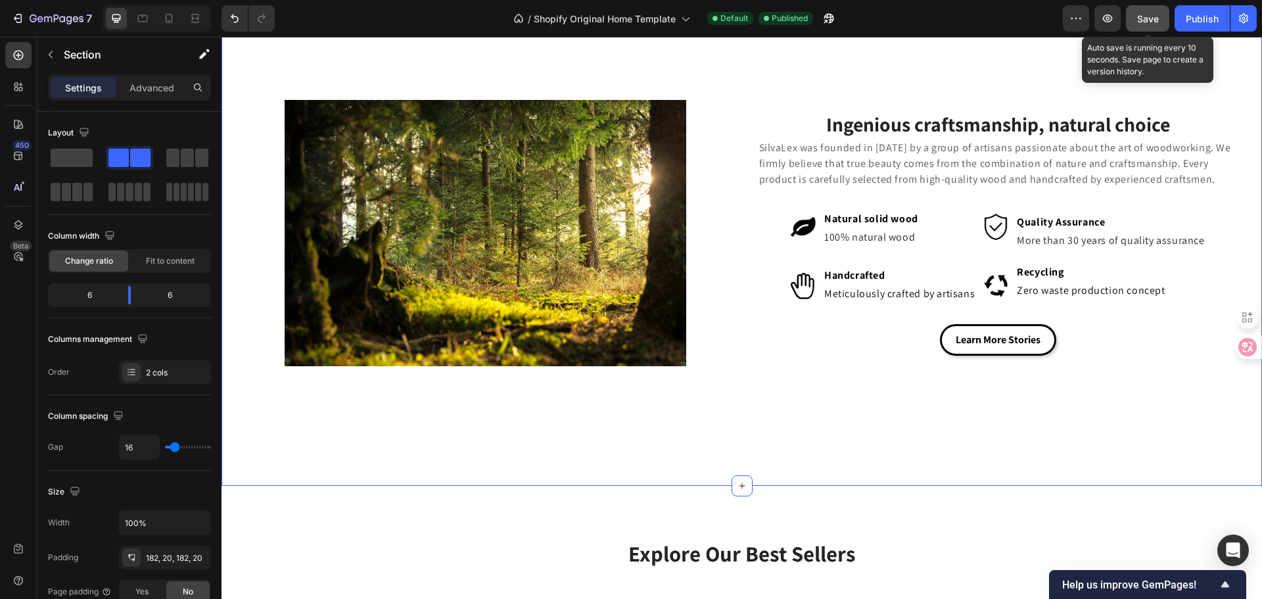
click at [1165, 18] on button "Save" at bounding box center [1147, 18] width 43 height 26
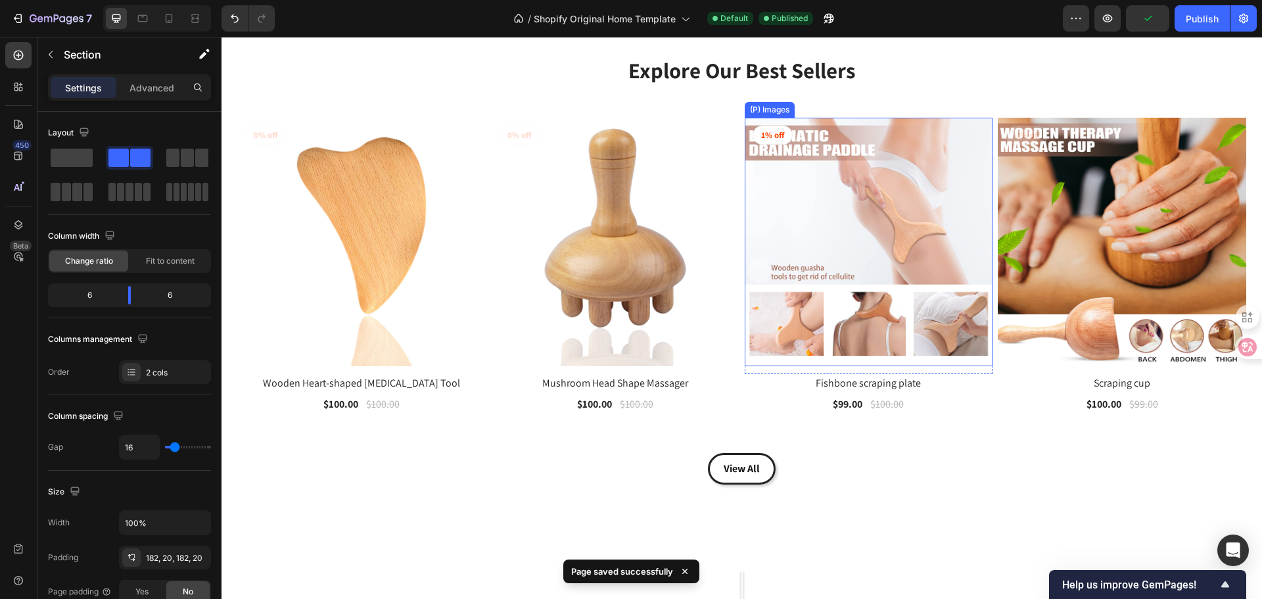
scroll to position [926, 0]
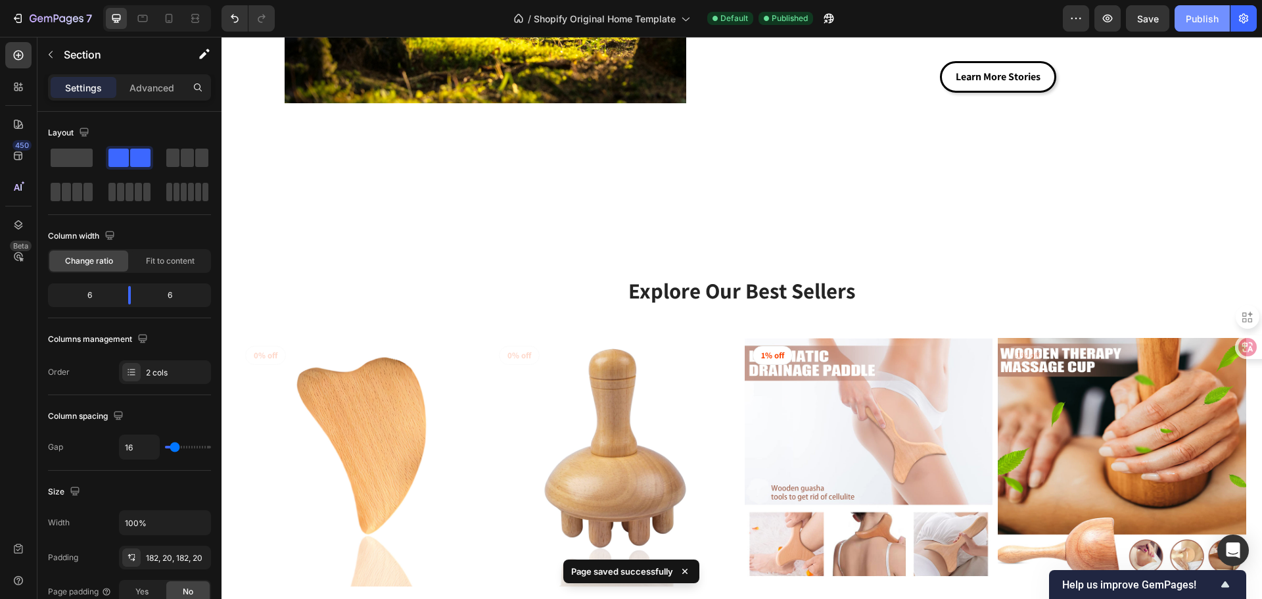
click at [1209, 16] on div "Publish" at bounding box center [1201, 19] width 33 height 14
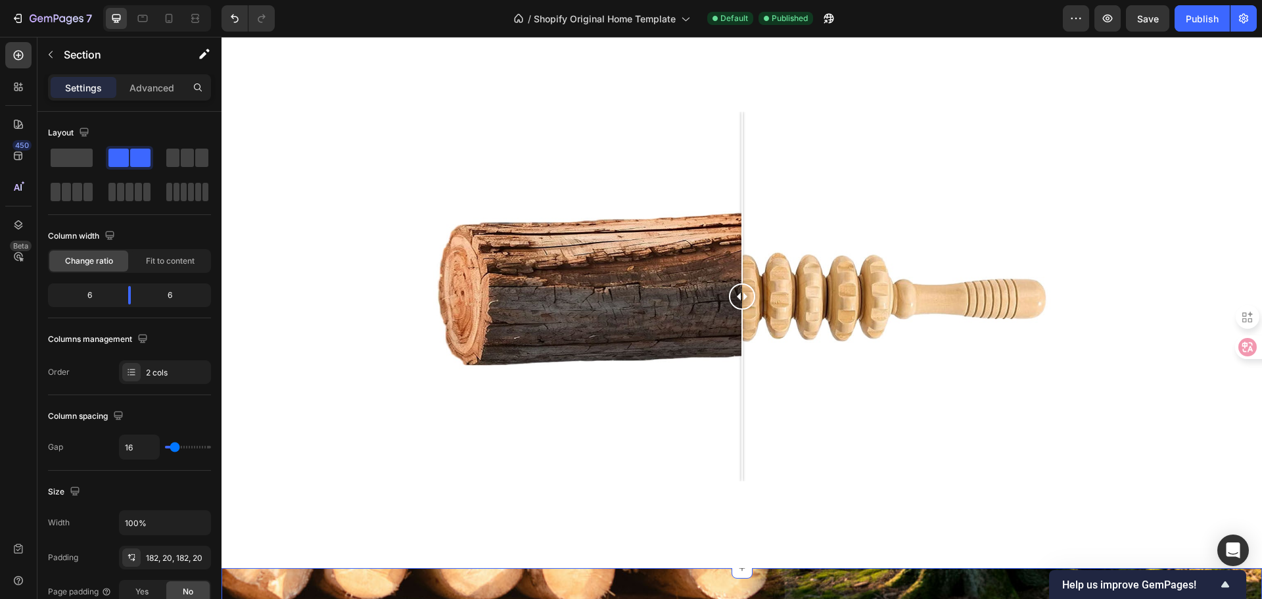
scroll to position [1780, 0]
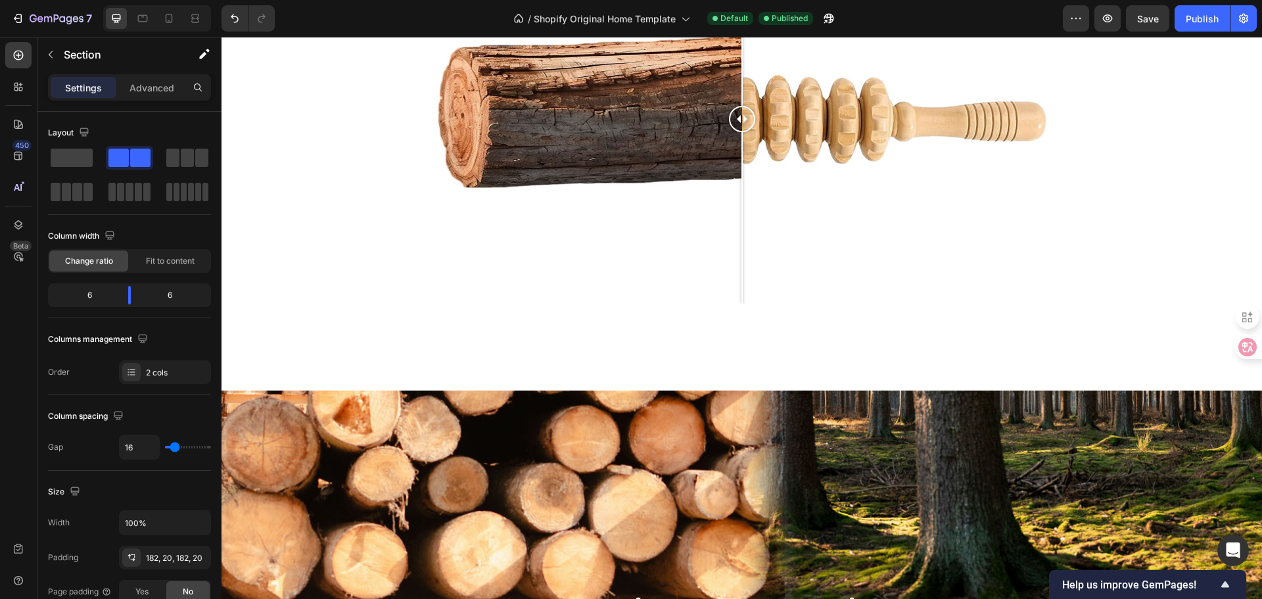
click at [1107, 269] on div at bounding box center [741, 119] width 1040 height 370
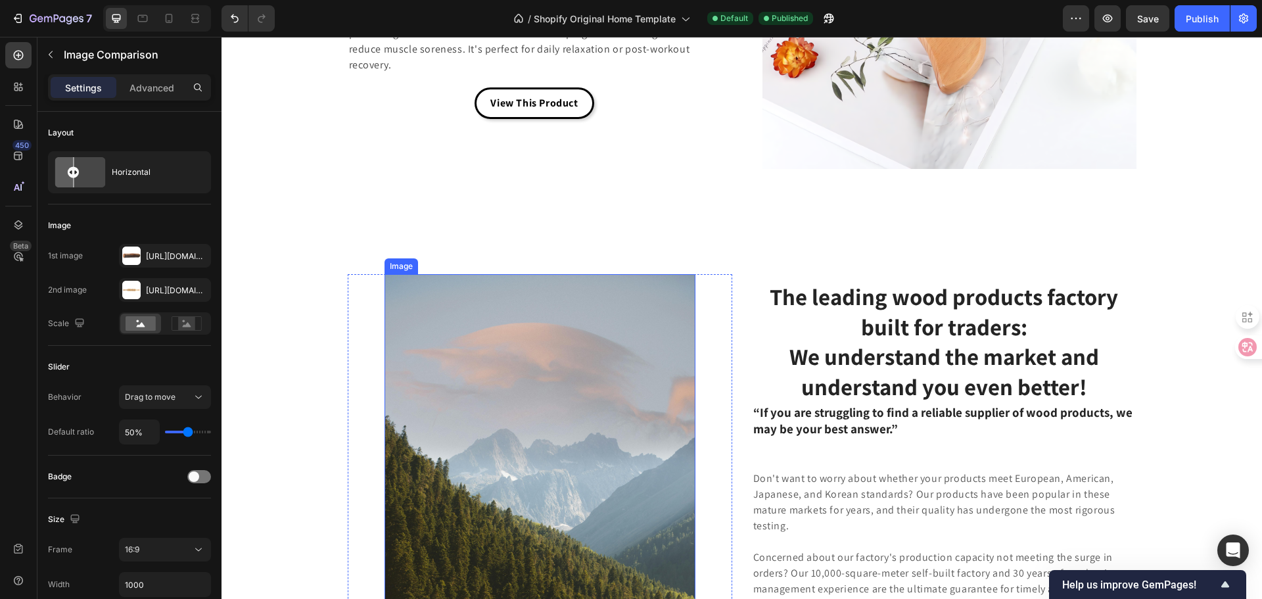
scroll to position [3554, 0]
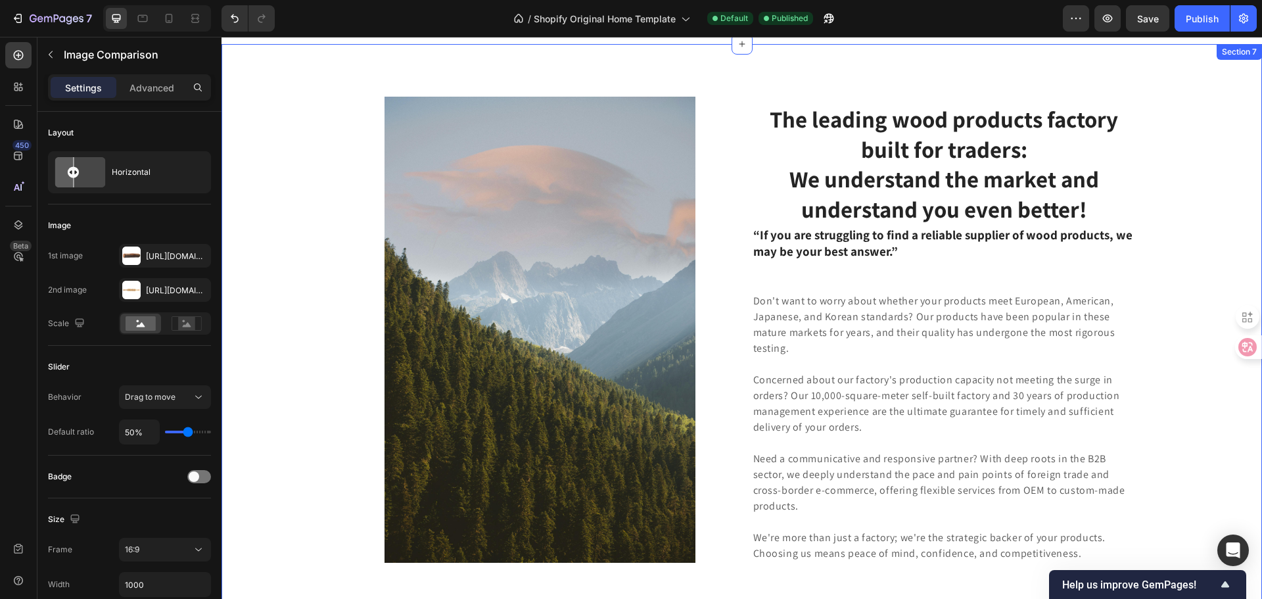
drag, startPoint x: 249, startPoint y: 380, endPoint x: 616, endPoint y: 428, distance: 369.8
click at [249, 380] on div "Image Row The leading wood products factory built for traders: We understand th…" at bounding box center [741, 384] width 1021 height 574
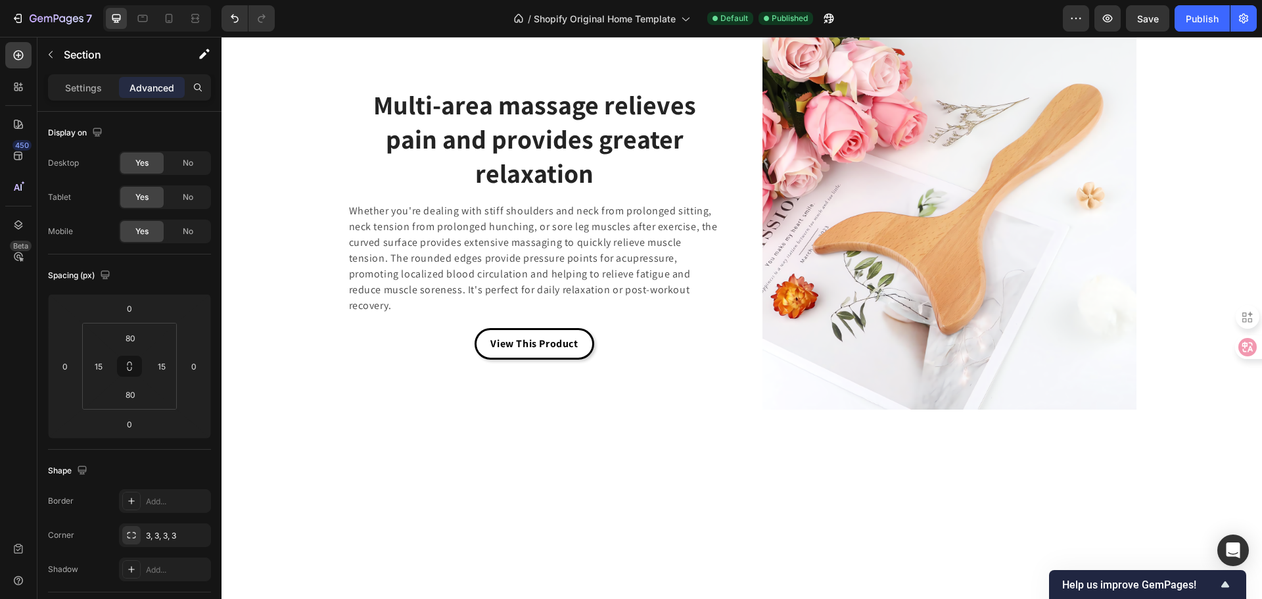
scroll to position [2988, 0]
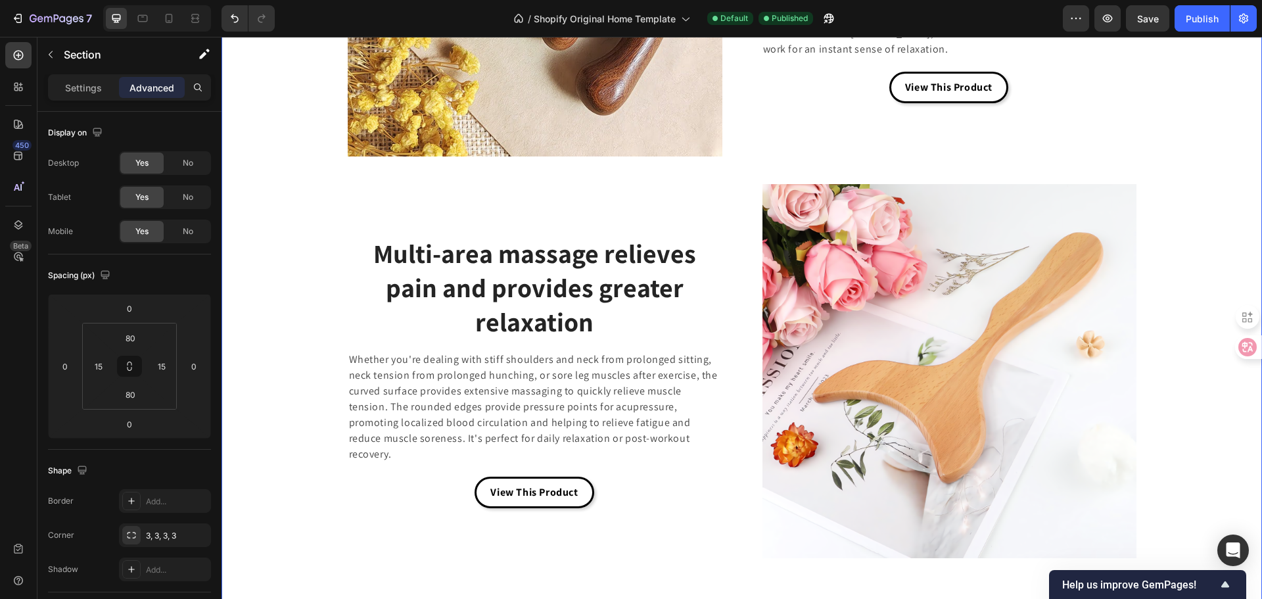
click at [239, 379] on div "Image Scalp + Body, Double Relaxation Heading Scalp Care: Nourishes the Scalp a…" at bounding box center [741, 170] width 1021 height 776
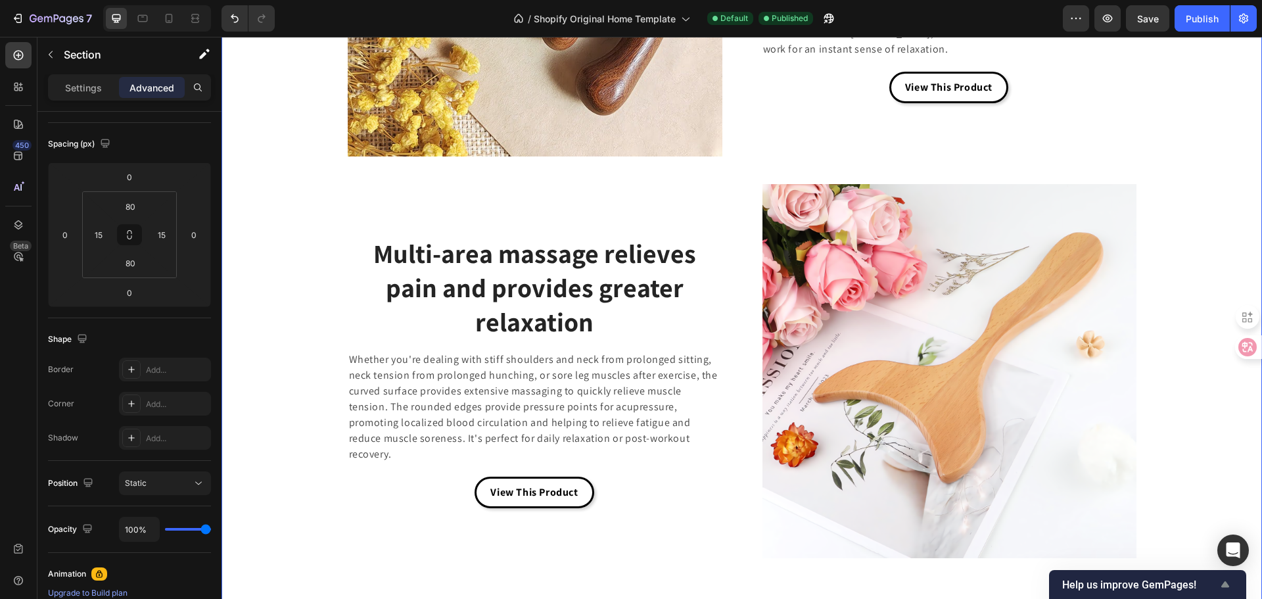
click at [1225, 580] on icon "Show survey - Help us improve GemPages!" at bounding box center [1225, 584] width 16 height 16
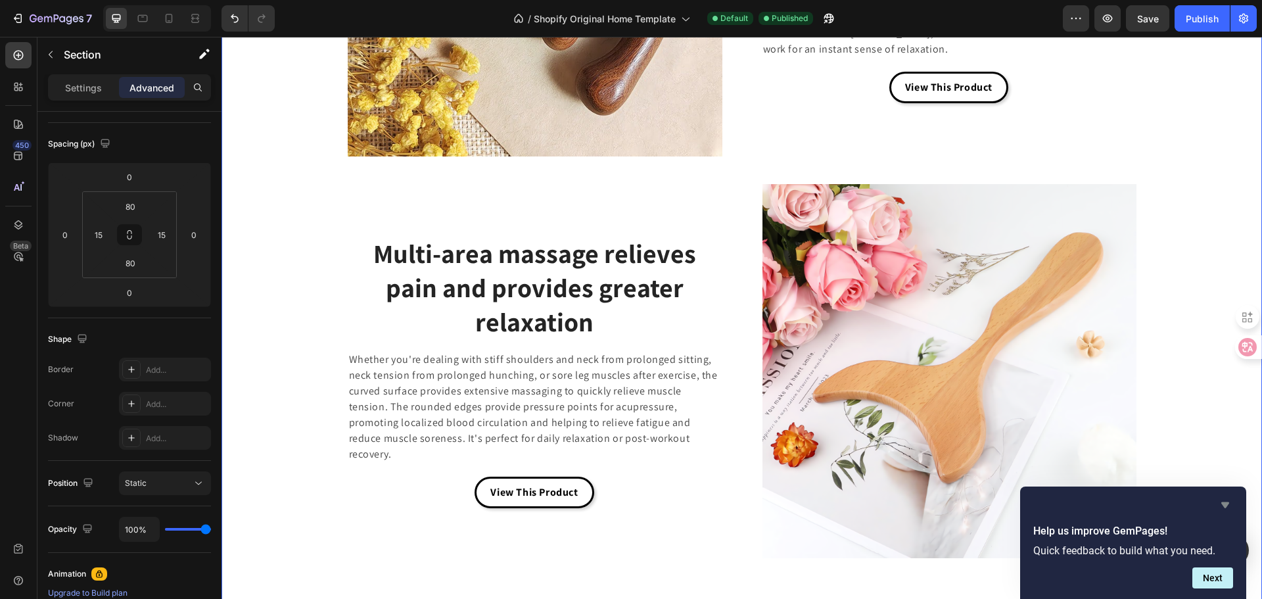
drag, startPoint x: 1222, startPoint y: 500, endPoint x: 616, endPoint y: 559, distance: 608.7
click at [1222, 500] on icon "Hide survey" at bounding box center [1225, 505] width 16 height 16
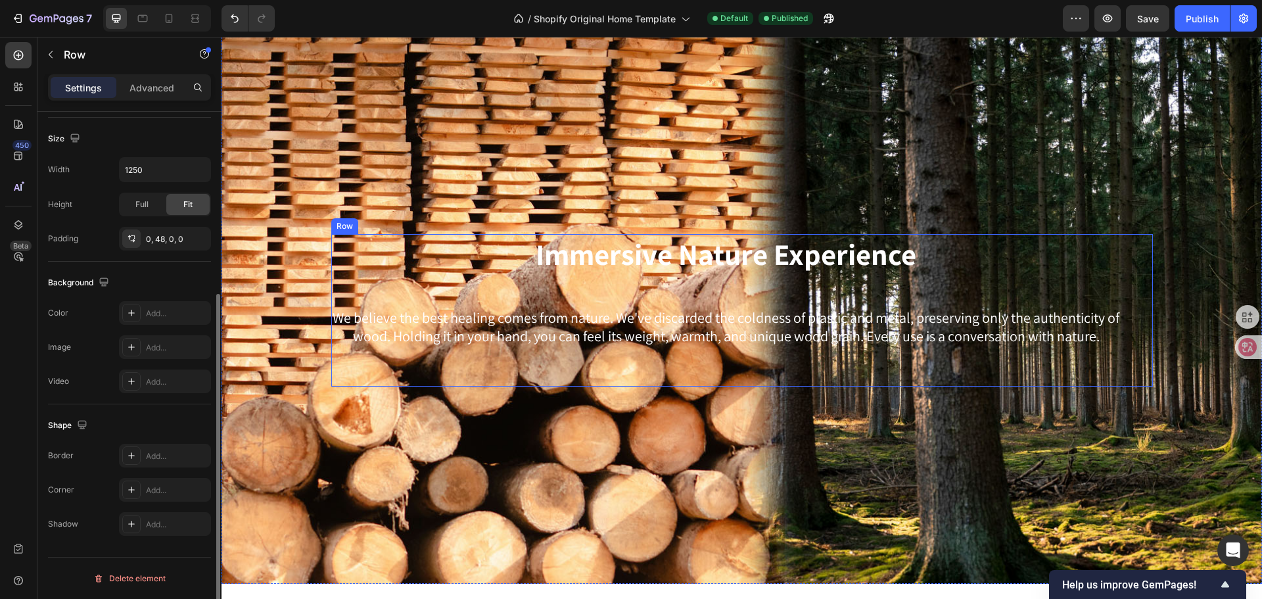
scroll to position [0, 0]
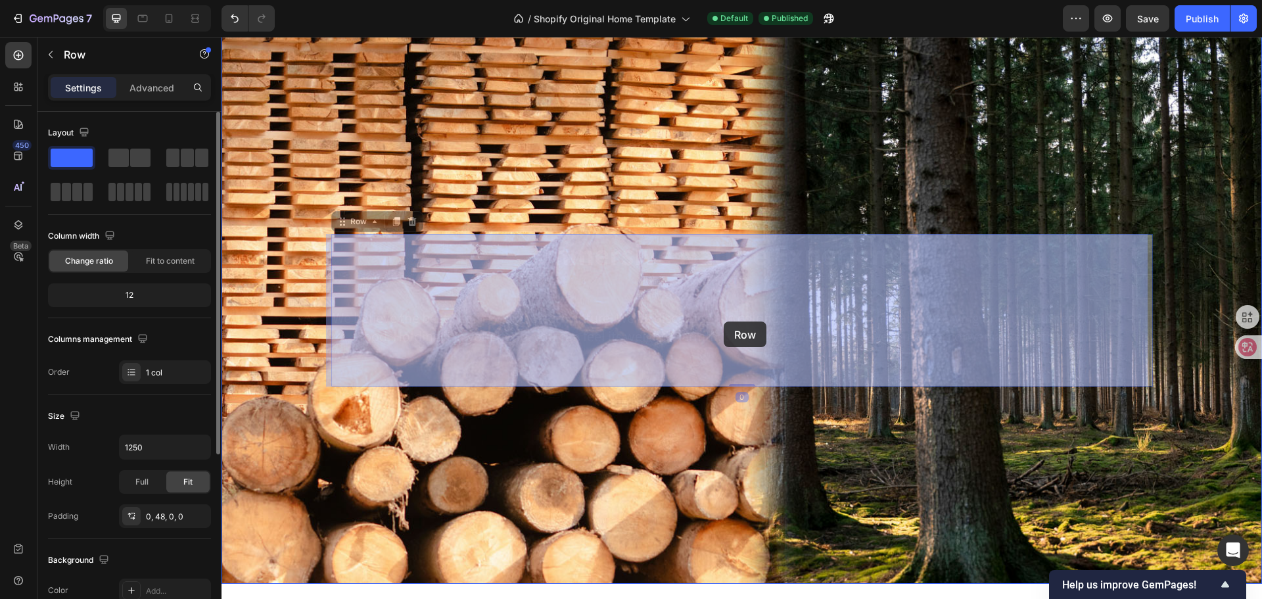
drag, startPoint x: 721, startPoint y: 354, endPoint x: 723, endPoint y: 321, distance: 32.3
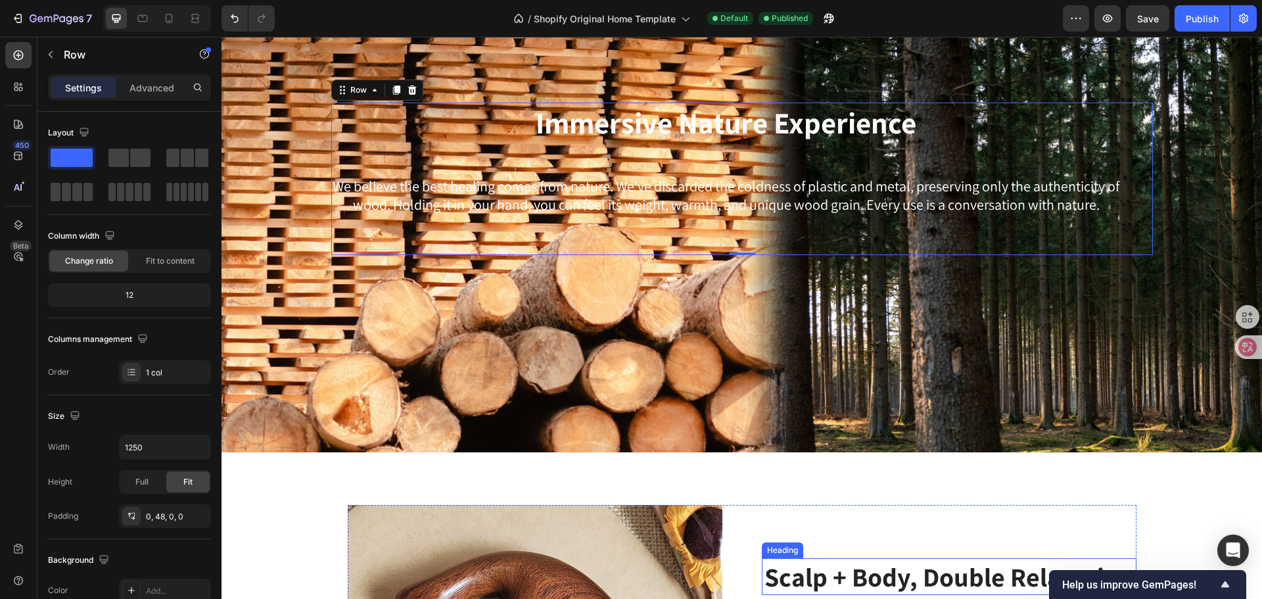
scroll to position [2725, 0]
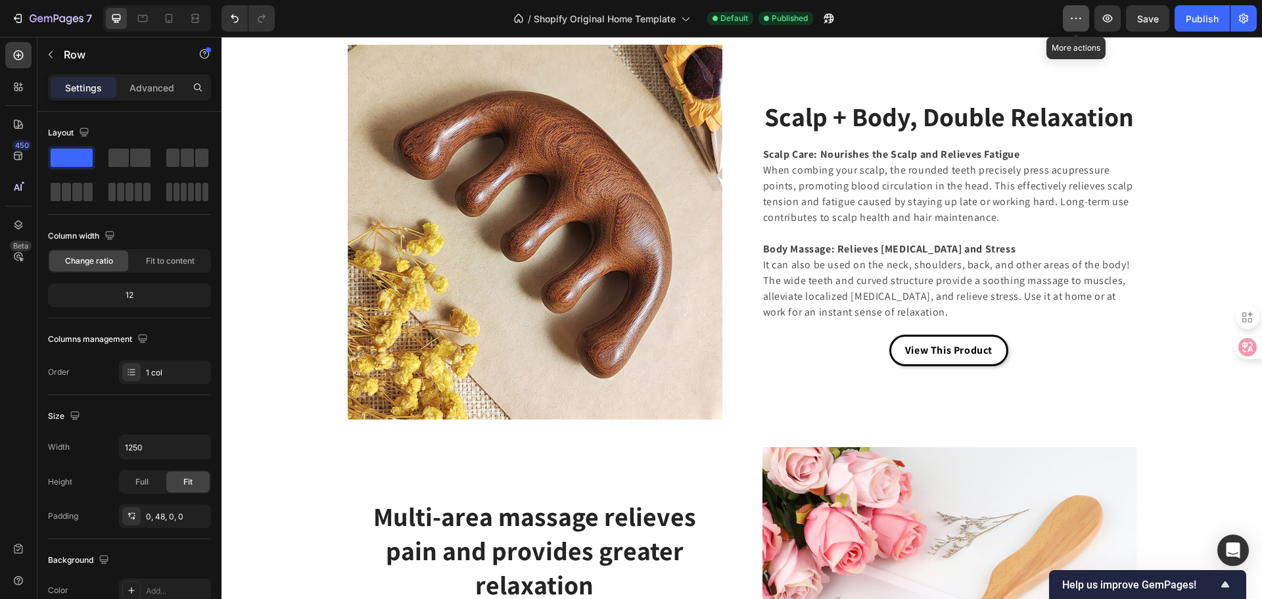
click at [1069, 14] on icon "button" at bounding box center [1075, 18] width 13 height 13
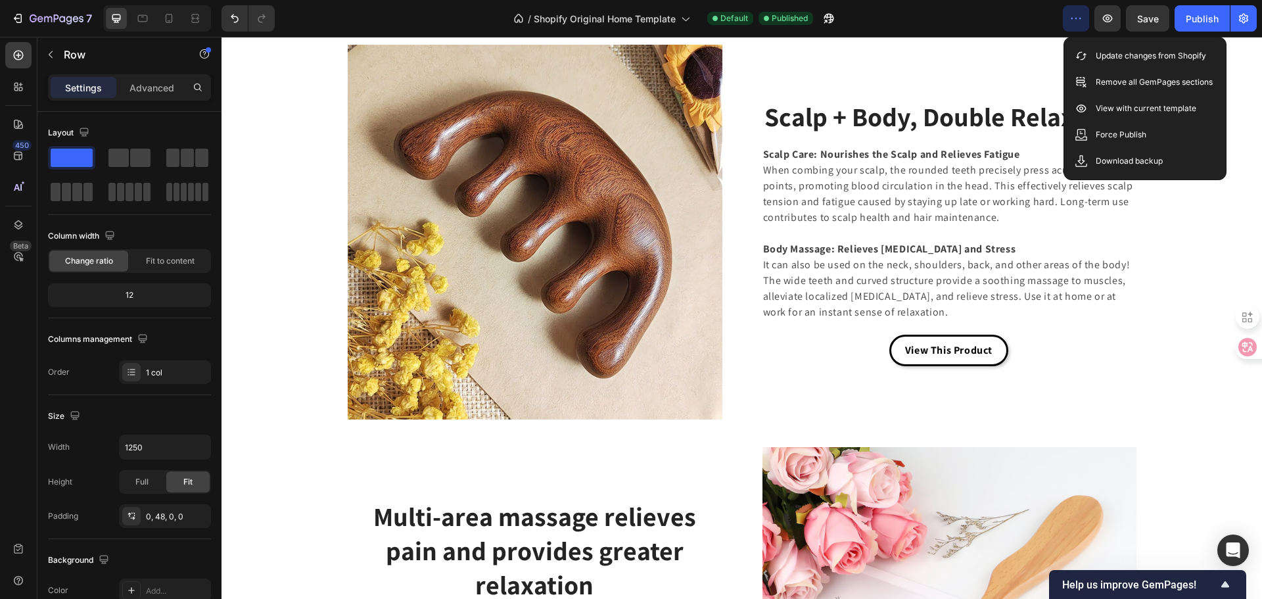
click at [1069, 14] on icon "button" at bounding box center [1075, 18] width 13 height 13
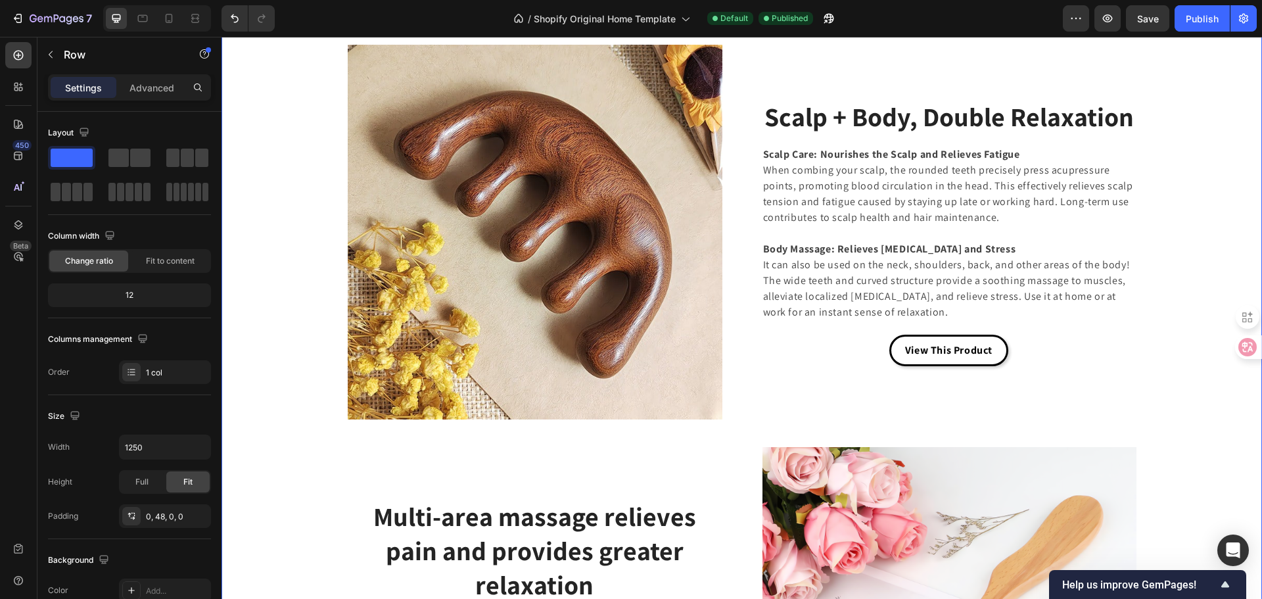
click at [1223, 450] on div "Image Scalp + Body, Double Relaxation Heading Scalp Care: Nourishes the Scalp a…" at bounding box center [741, 433] width 1021 height 776
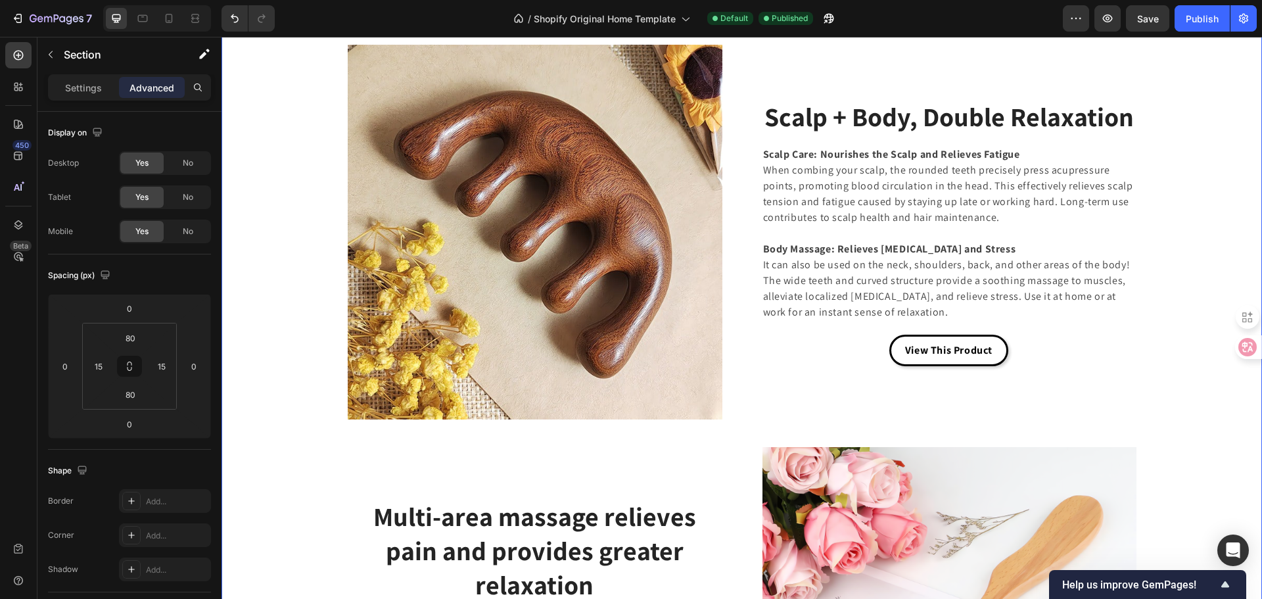
drag, startPoint x: 244, startPoint y: 308, endPoint x: 253, endPoint y: 310, distance: 9.4
click at [244, 308] on div "Image Scalp + Body, Double Relaxation Heading Scalp Care: Nourishes the Scalp a…" at bounding box center [741, 433] width 1021 height 776
click at [1224, 269] on div "Image Scalp + Body, Double Relaxation Heading Scalp Care: Nourishes the Scalp a…" at bounding box center [741, 433] width 1021 height 776
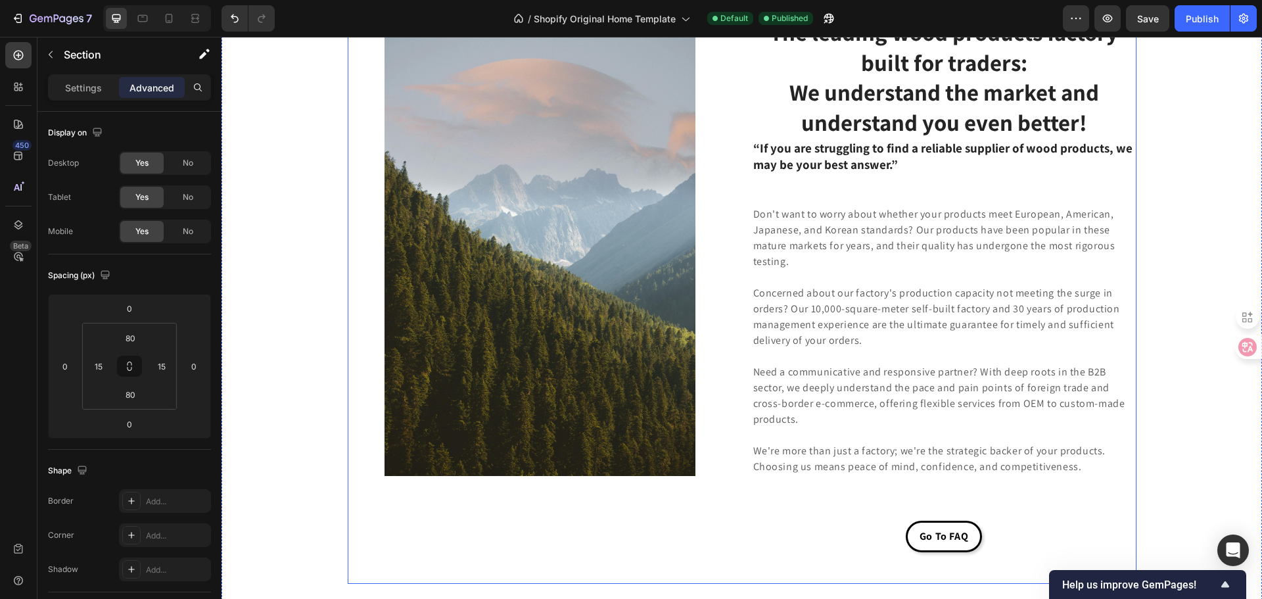
scroll to position [3448, 0]
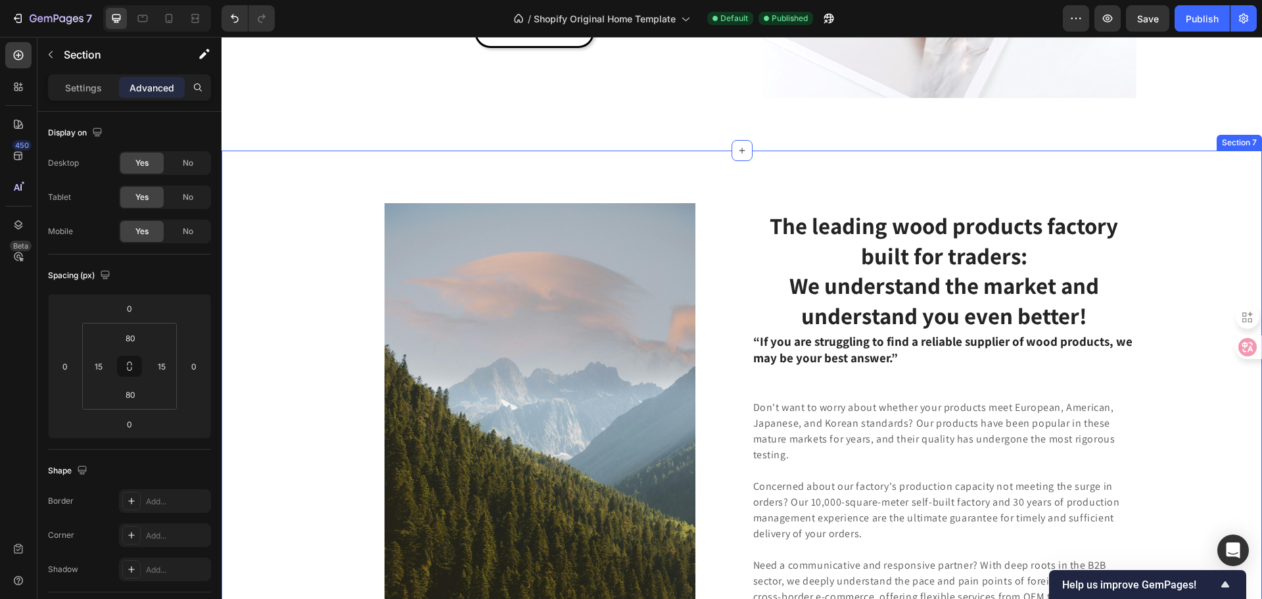
click at [305, 539] on div "Image Row The leading wood products factory built for traders: We understand th…" at bounding box center [741, 490] width 1021 height 574
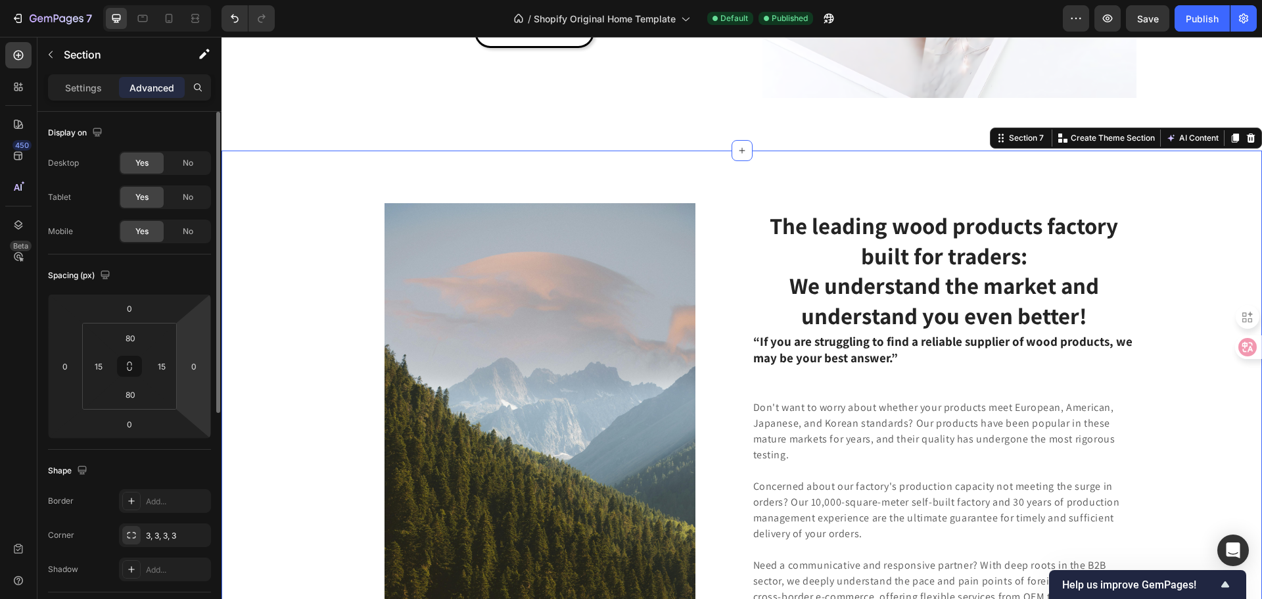
drag, startPoint x: 0, startPoint y: 378, endPoint x: 199, endPoint y: 427, distance: 205.1
click at [8, 377] on div "450 Beta" at bounding box center [18, 318] width 37 height 562
click at [0, 362] on div "450 Beta" at bounding box center [18, 318] width 37 height 562
click at [0, 262] on div "450 Beta" at bounding box center [18, 318] width 37 height 562
click at [255, 402] on div "Image Row The leading wood products factory built for traders: We understand th…" at bounding box center [741, 490] width 1021 height 574
